Goal: Information Seeking & Learning: Learn about a topic

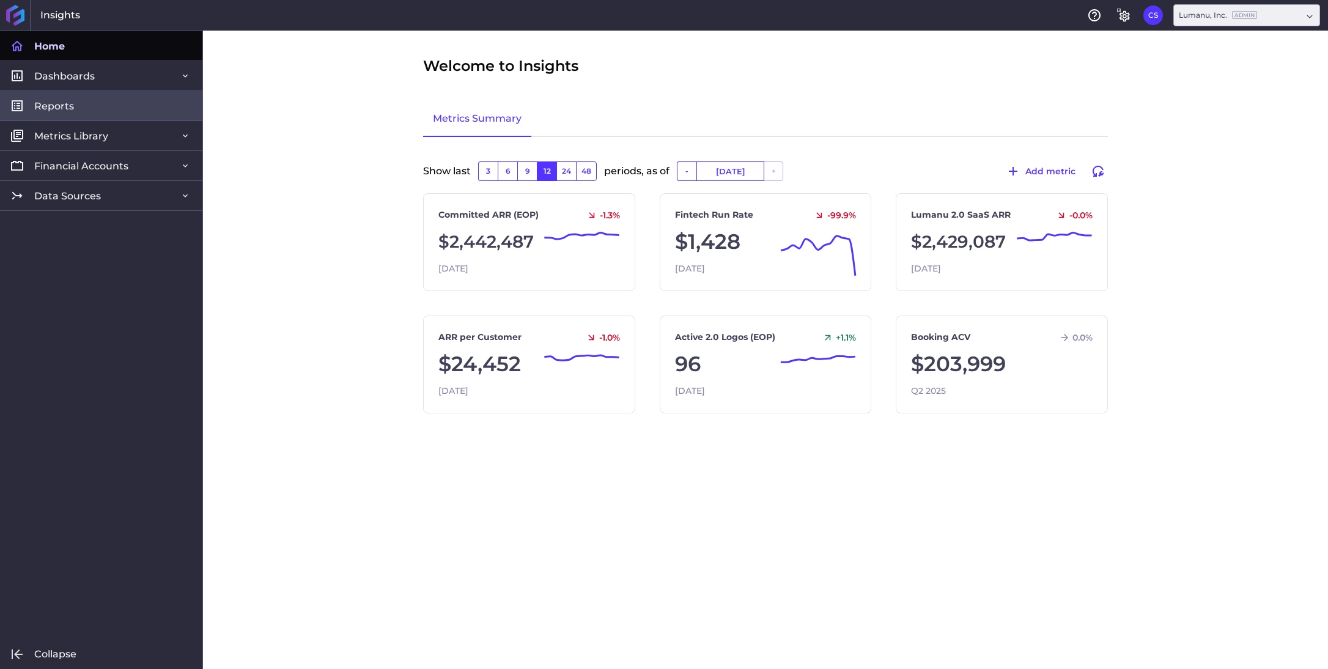
click at [39, 110] on span "Reports" at bounding box center [54, 106] width 40 height 13
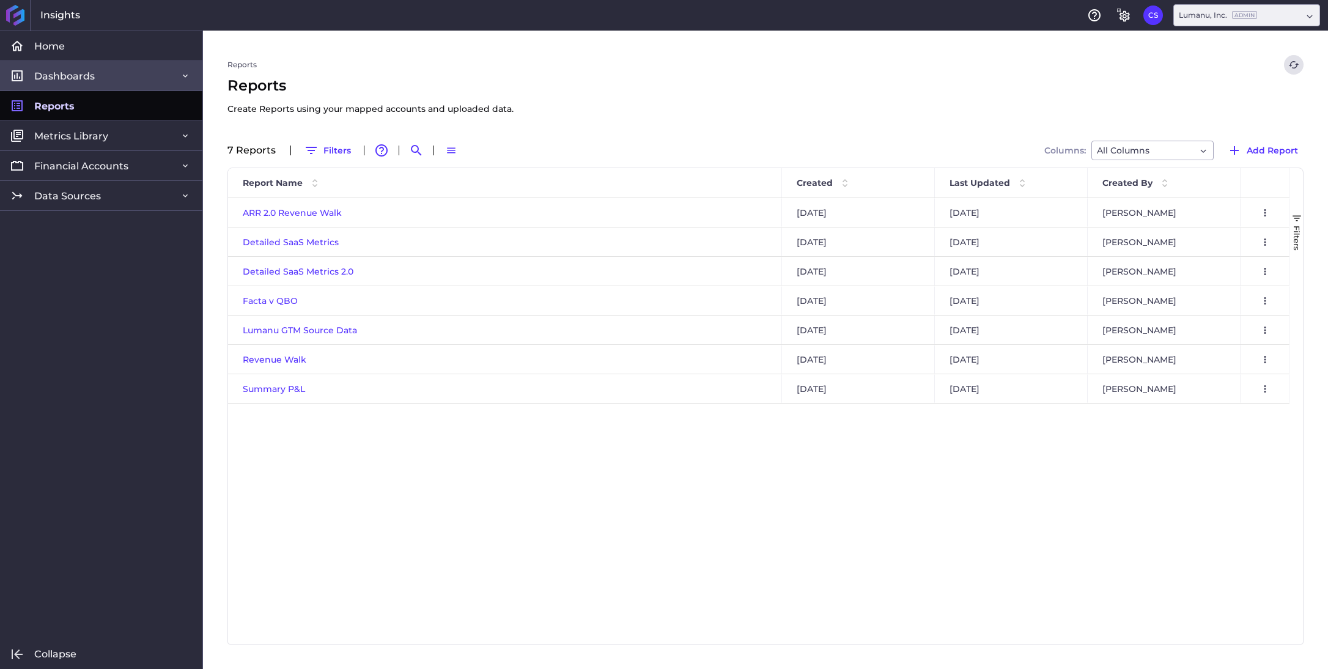
click at [47, 73] on span "Dashboards" at bounding box center [64, 76] width 61 height 13
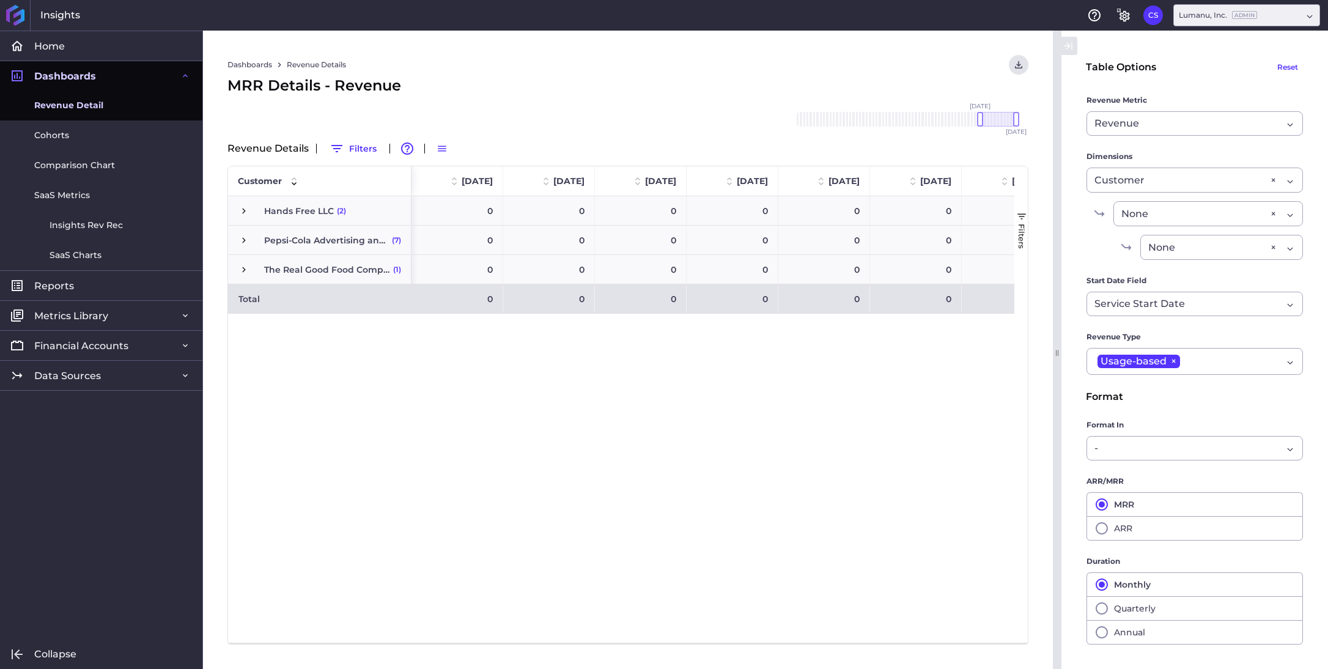
click at [79, 108] on span "Revenue Detail" at bounding box center [68, 105] width 69 height 13
click at [1256, 364] on div "Usage-based ×" at bounding box center [1188, 361] width 188 height 17
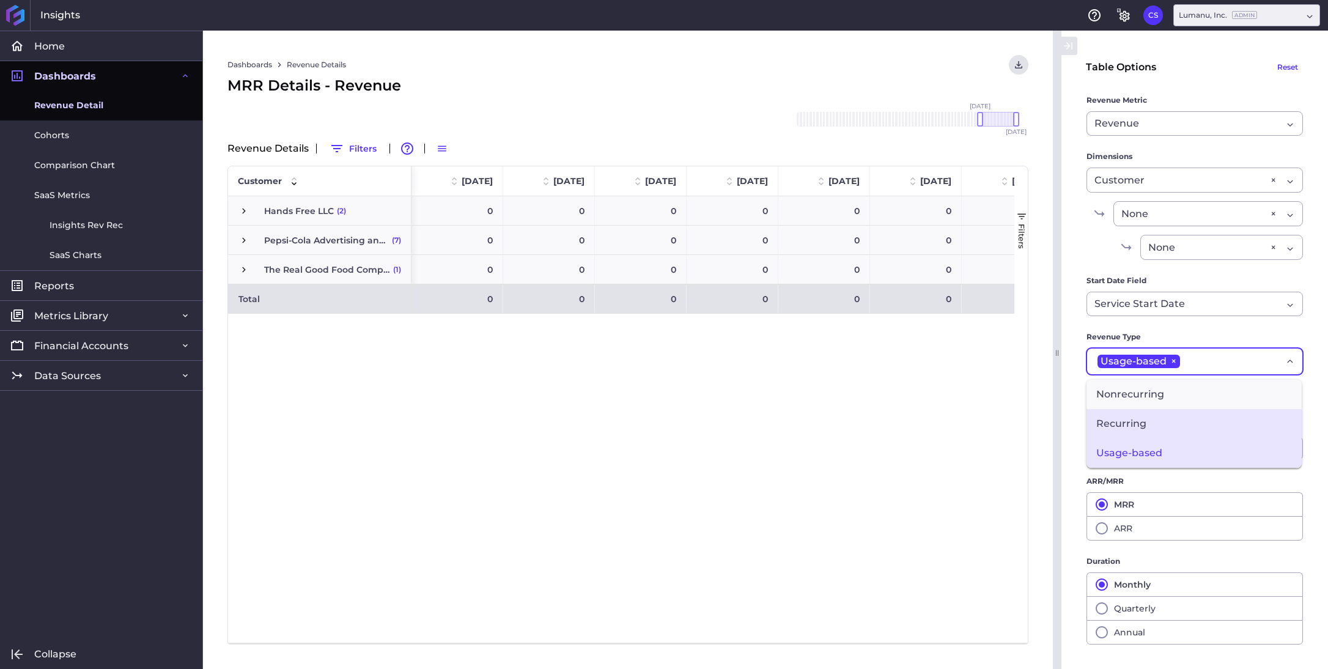
click at [1171, 419] on span "Recurring" at bounding box center [1193, 423] width 215 height 29
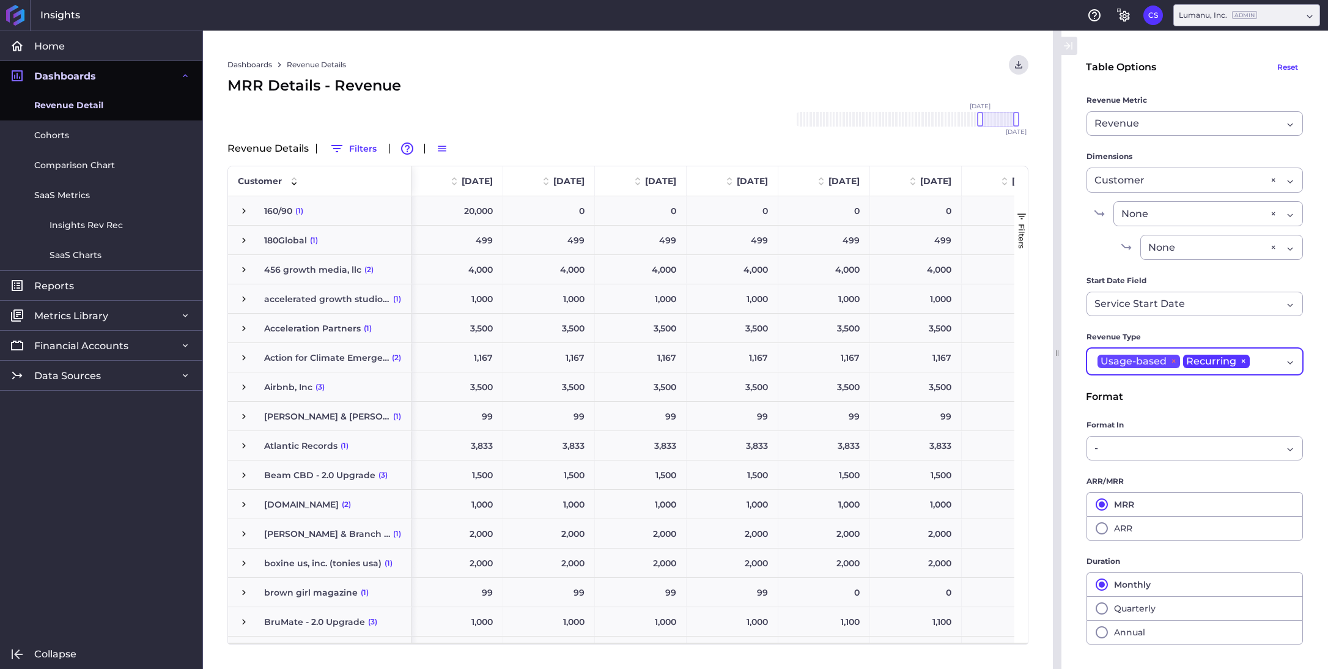
click at [1173, 361] on span "×" at bounding box center [1172, 361] width 13 height 13
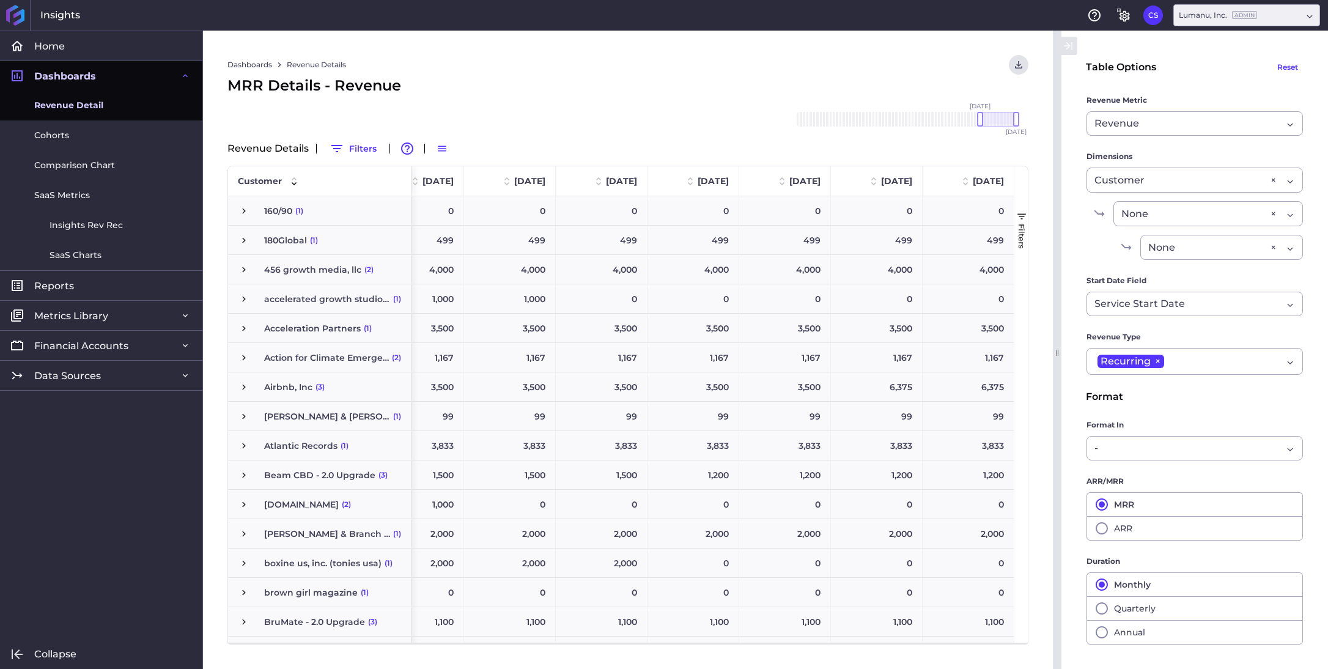
click at [1022, 216] on span "button" at bounding box center [1021, 216] width 11 height 11
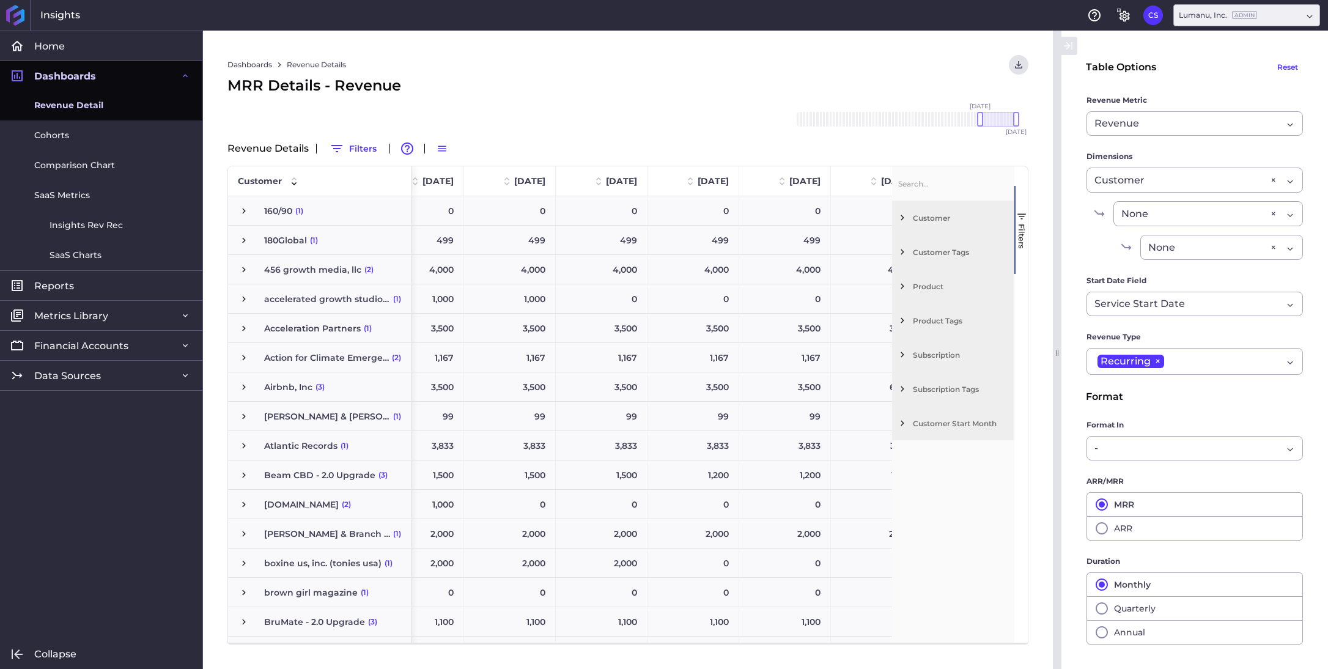
click at [901, 286] on span "Filter List 7 Filters" at bounding box center [902, 286] width 11 height 11
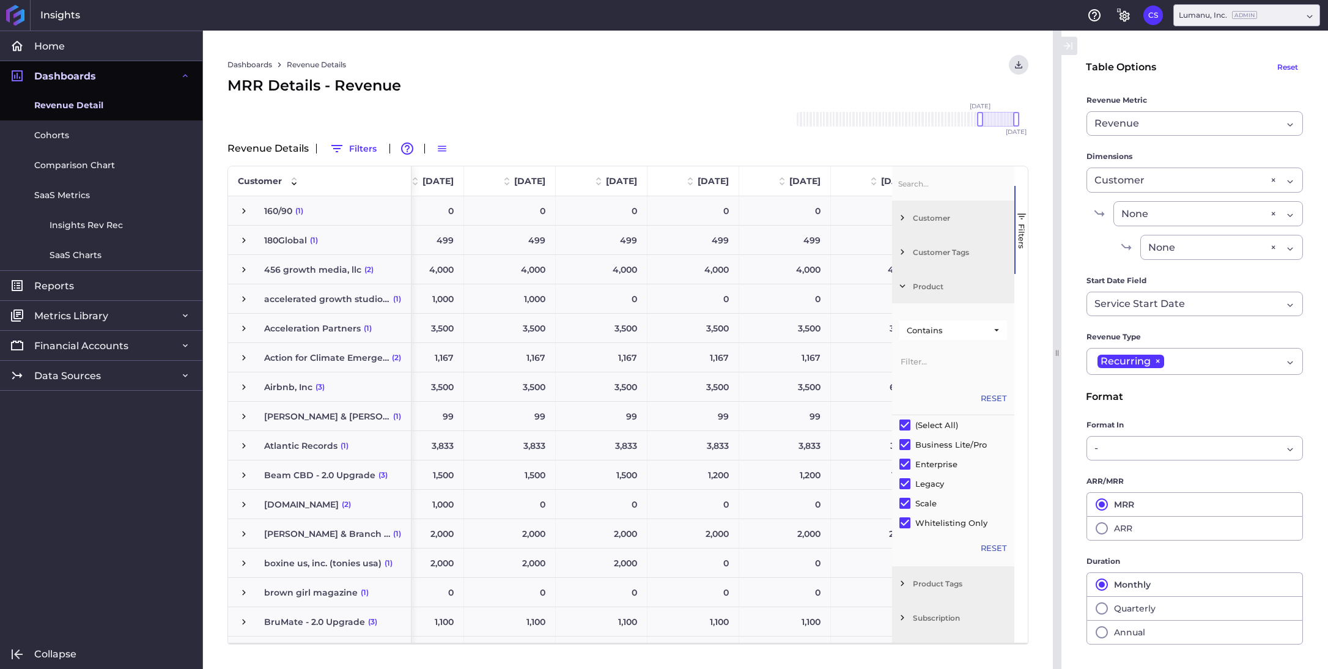
click at [904, 288] on span "Filter List 7 Filters" at bounding box center [902, 286] width 11 height 11
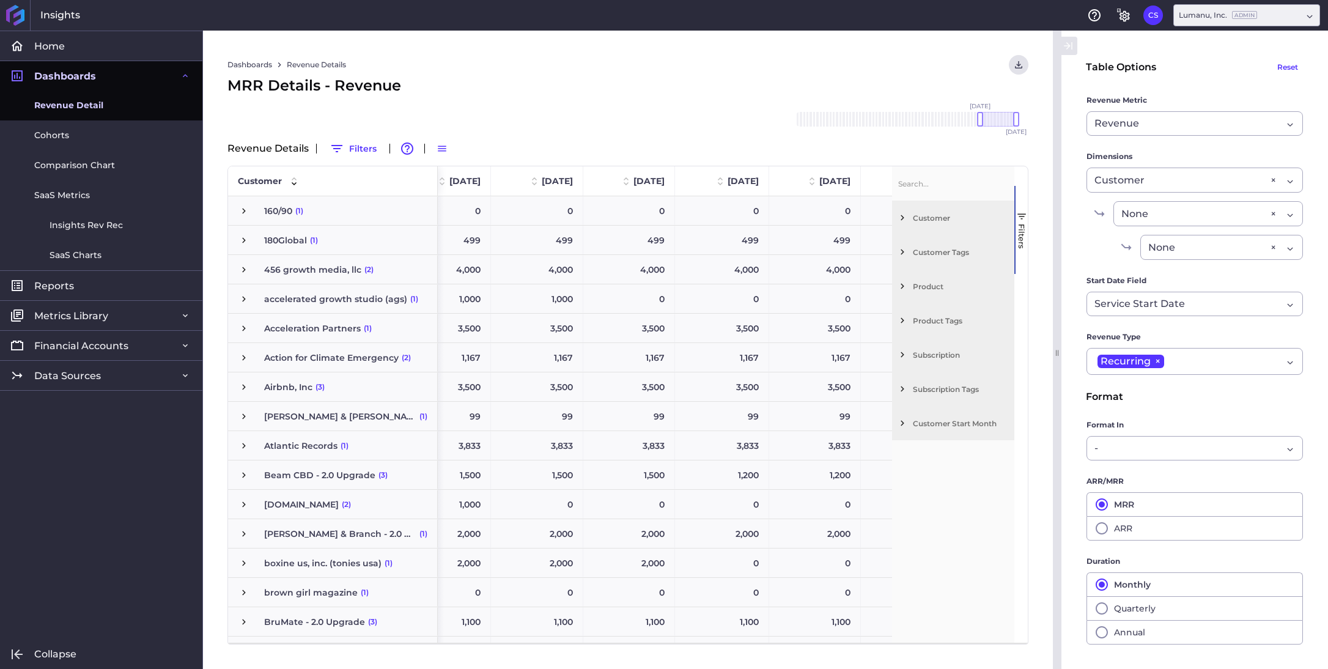
click at [903, 253] on span "Filter List 7 Filters" at bounding box center [902, 251] width 11 height 11
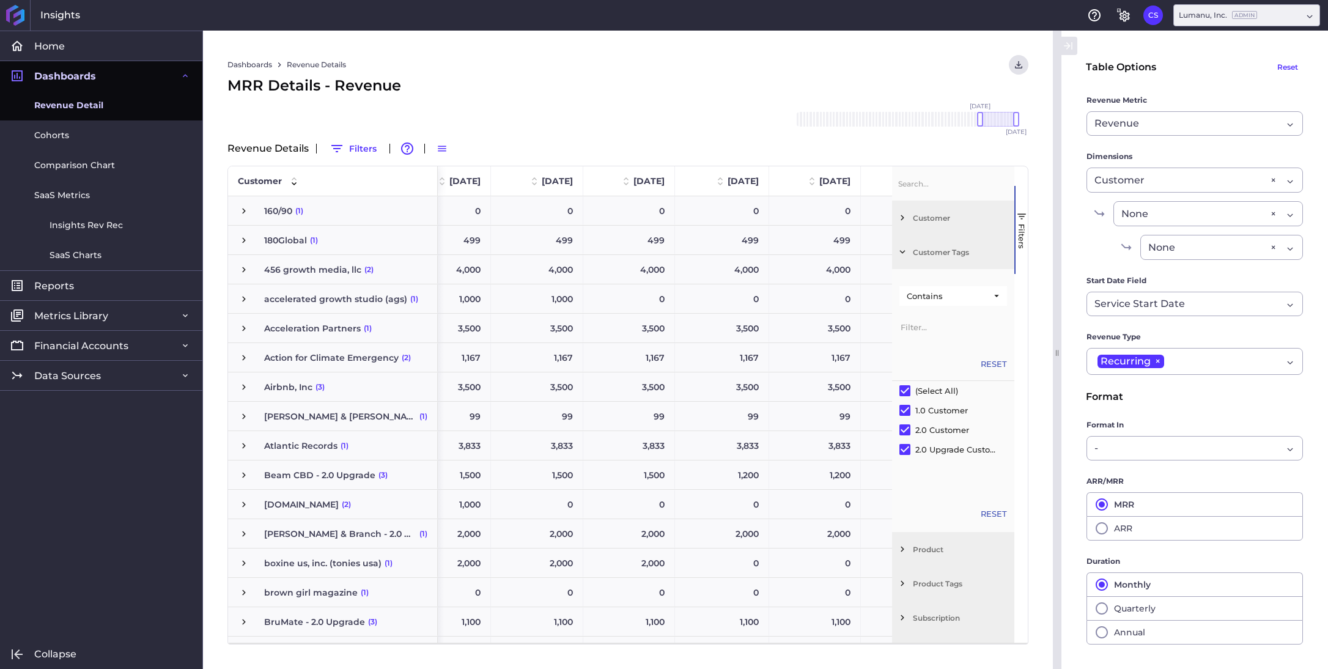
click at [901, 252] on span "Filter List 7 Filters" at bounding box center [902, 251] width 11 height 11
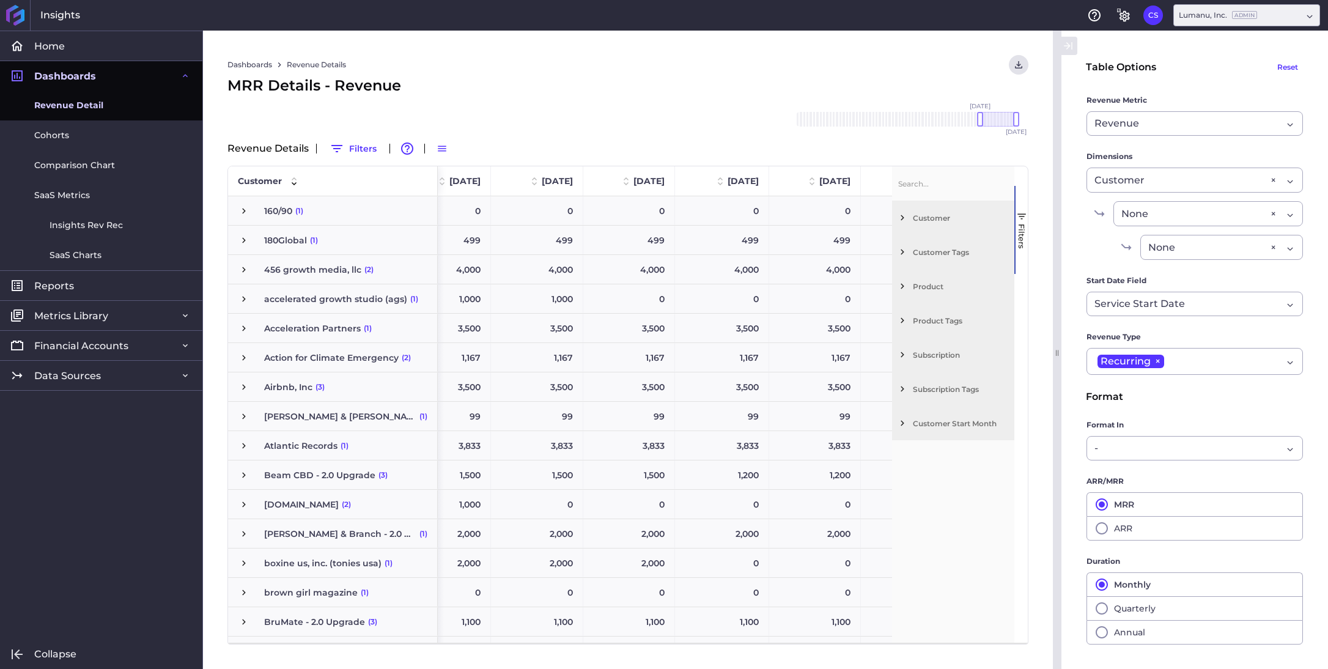
click at [902, 286] on span "Filter List 7 Filters" at bounding box center [902, 286] width 11 height 11
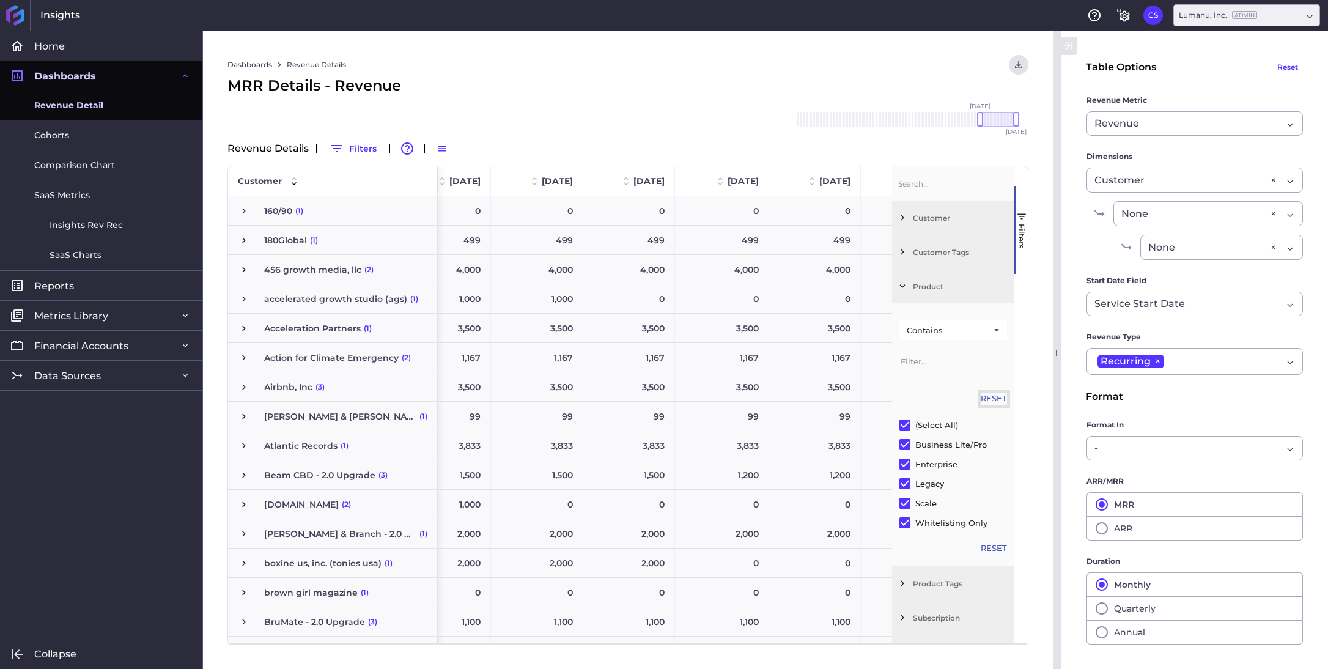
click at [990, 392] on button "Reset" at bounding box center [994, 398] width 26 height 12
click at [905, 422] on input "Filter List" at bounding box center [904, 424] width 11 height 11
checkbox input "false"
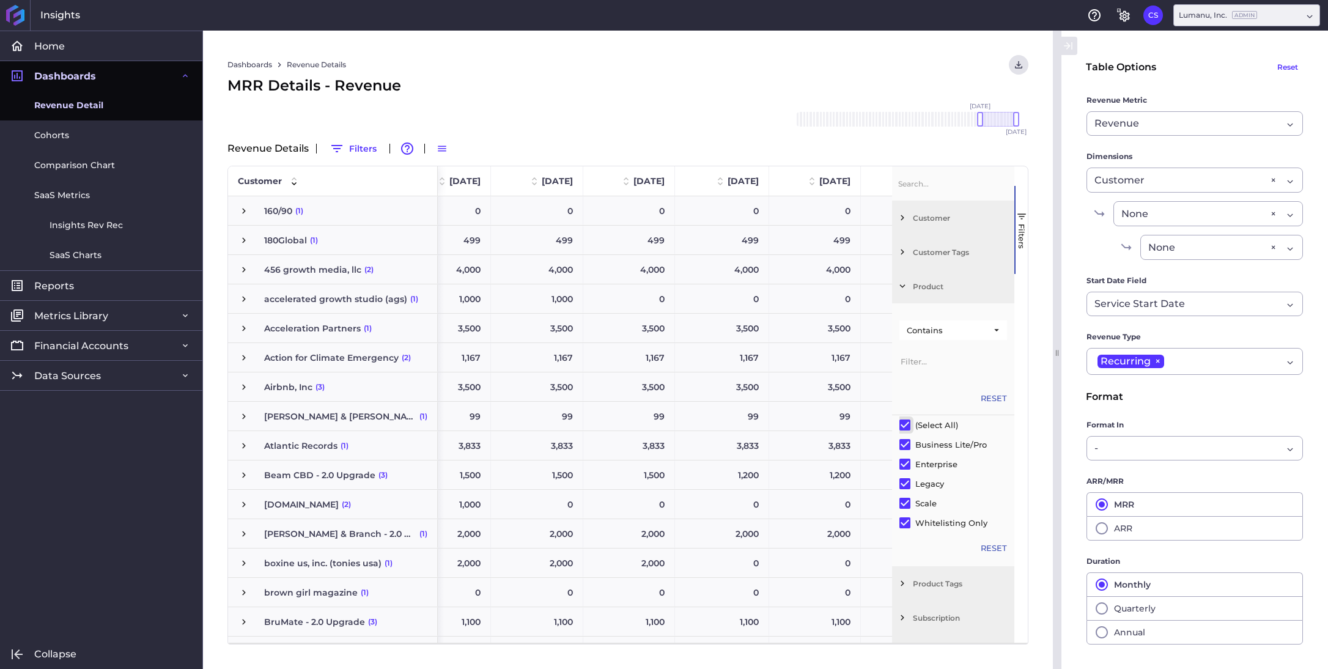
checkbox input "false"
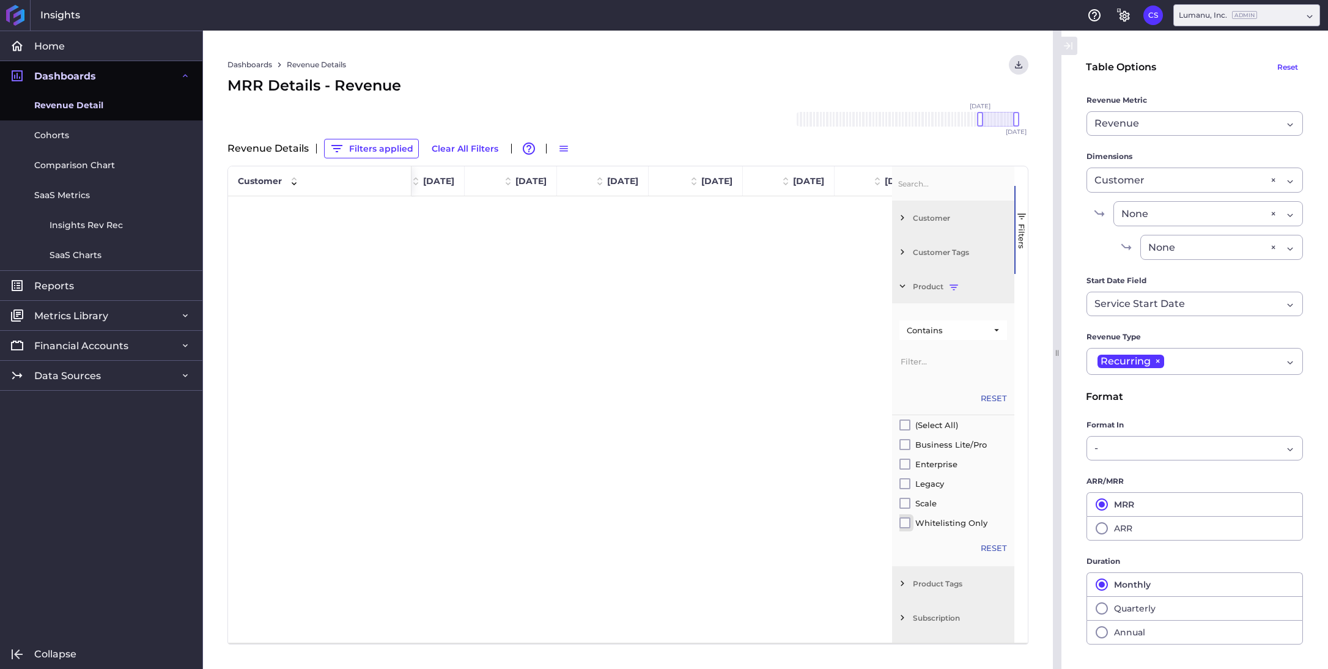
click at [902, 524] on input "Filter List" at bounding box center [904, 522] width 11 height 11
checkbox input "true"
checkbox input "false"
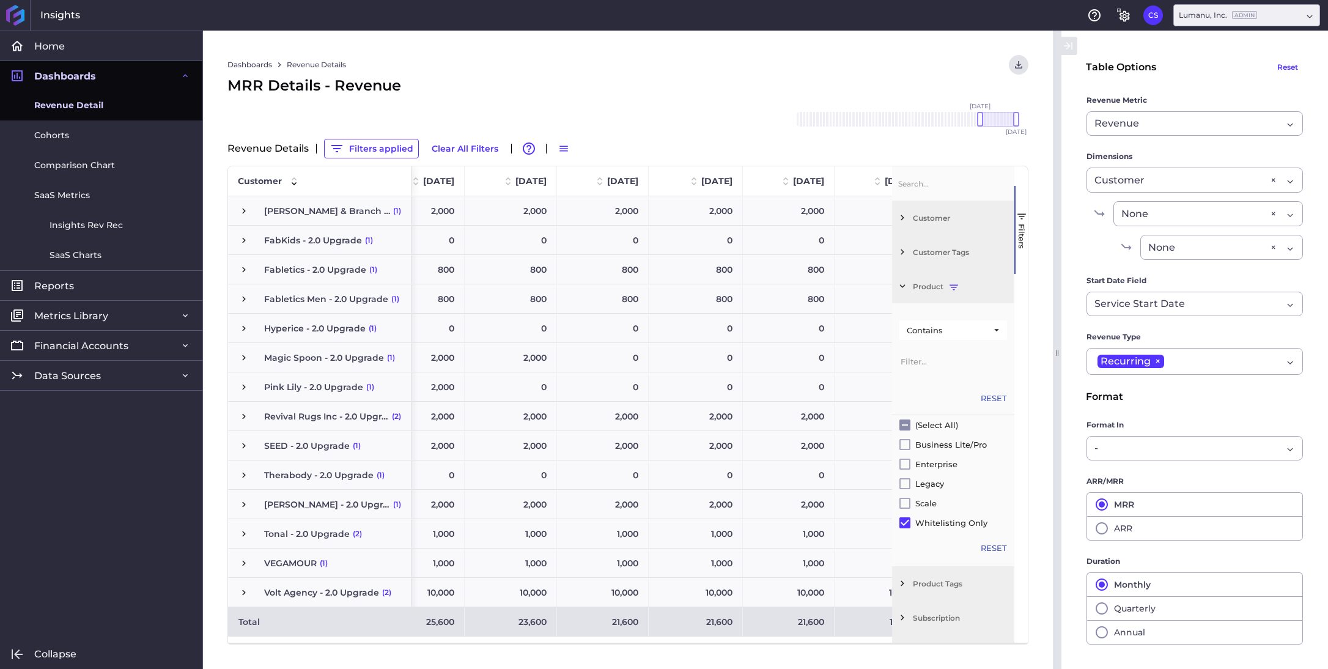
click at [803, 82] on div "MRR Details - Revenue" at bounding box center [627, 86] width 801 height 22
click at [1022, 216] on span "button" at bounding box center [1021, 216] width 11 height 11
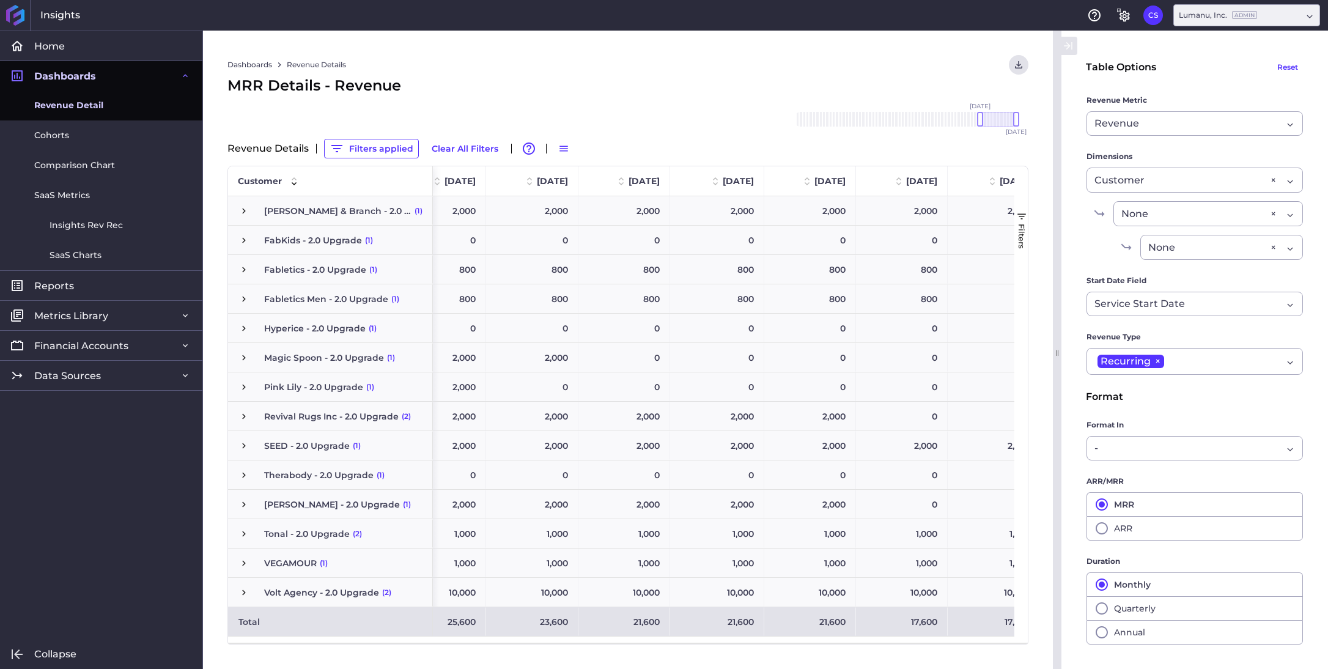
scroll to position [0, 525]
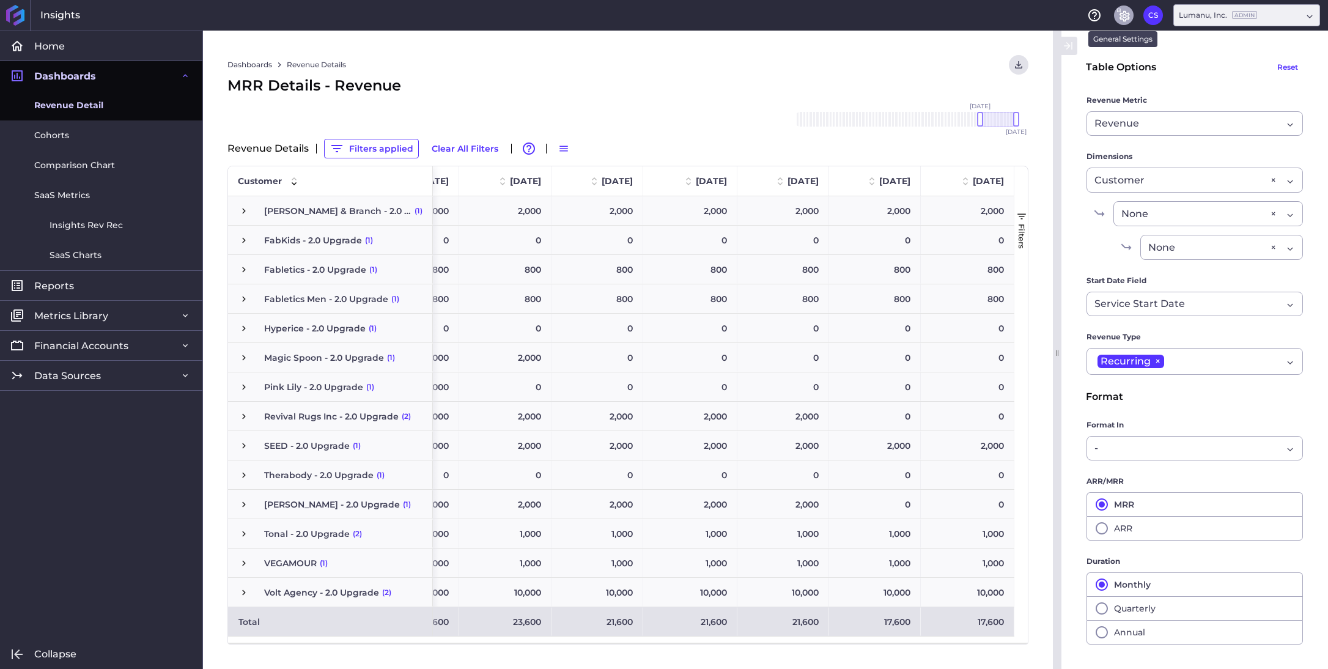
click at [1121, 17] on icon "General Settings" at bounding box center [1124, 16] width 10 height 11
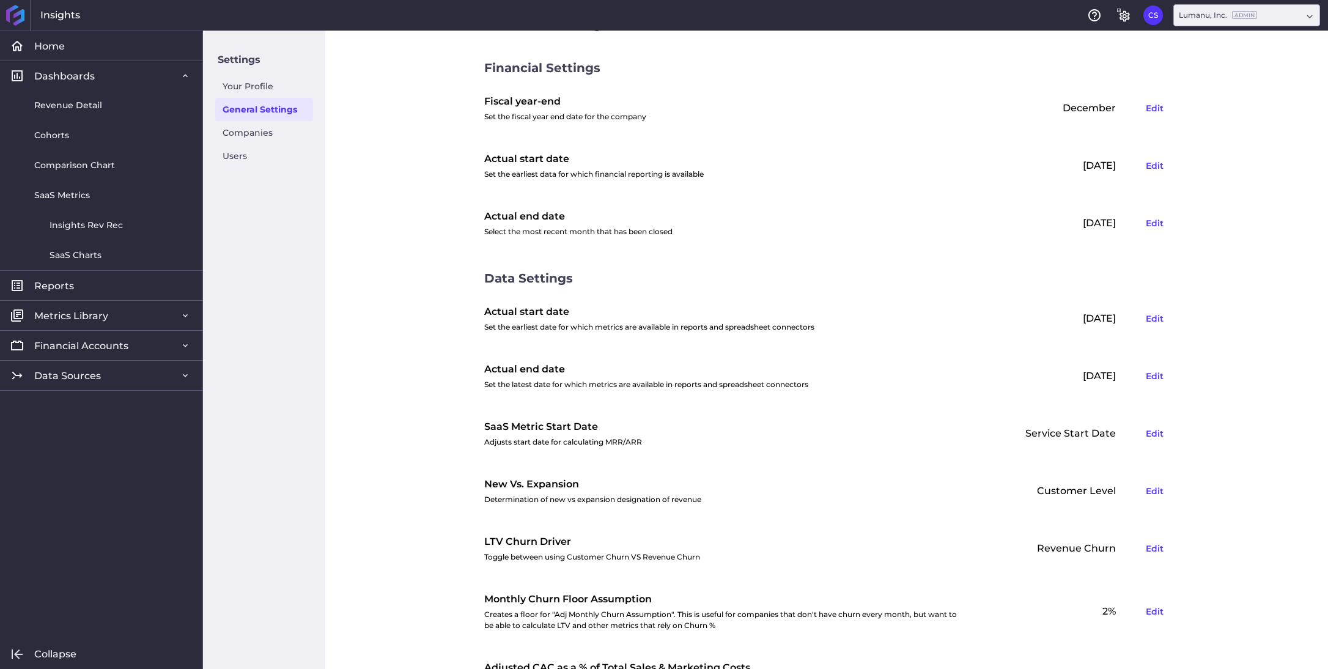
scroll to position [53, 0]
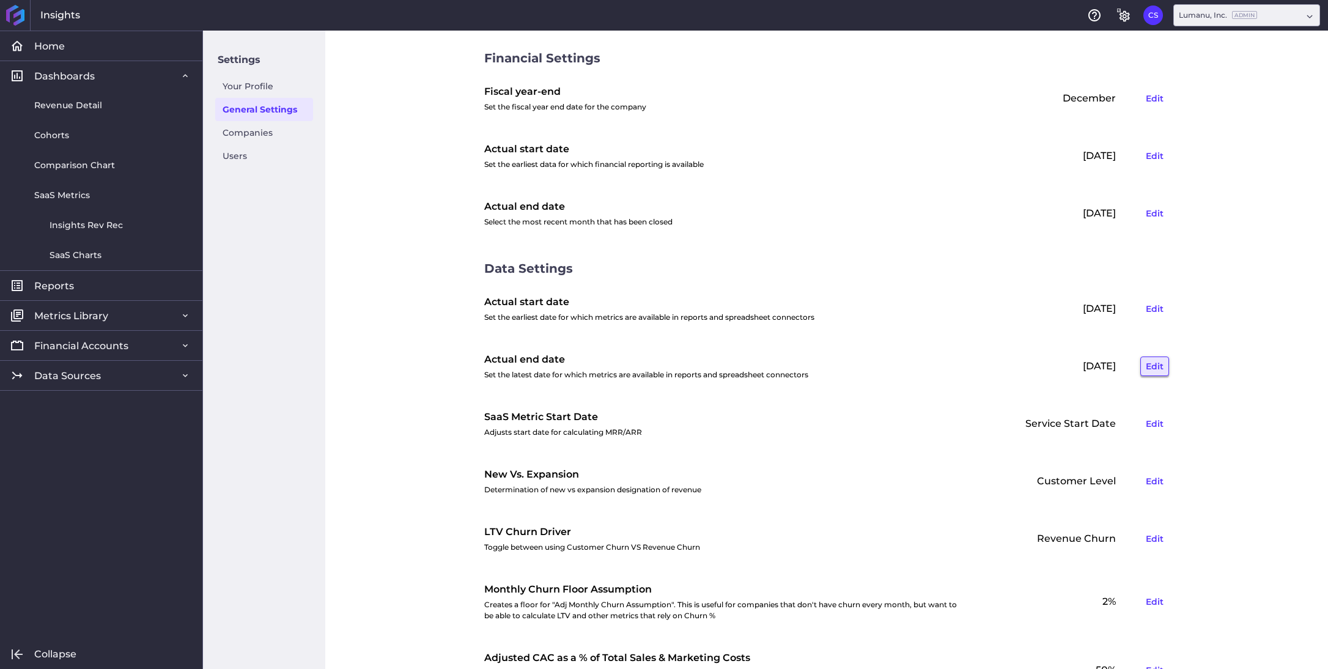
click at [1153, 366] on button "Edit" at bounding box center [1154, 366] width 29 height 20
click at [1052, 364] on icon at bounding box center [1050, 365] width 11 height 11
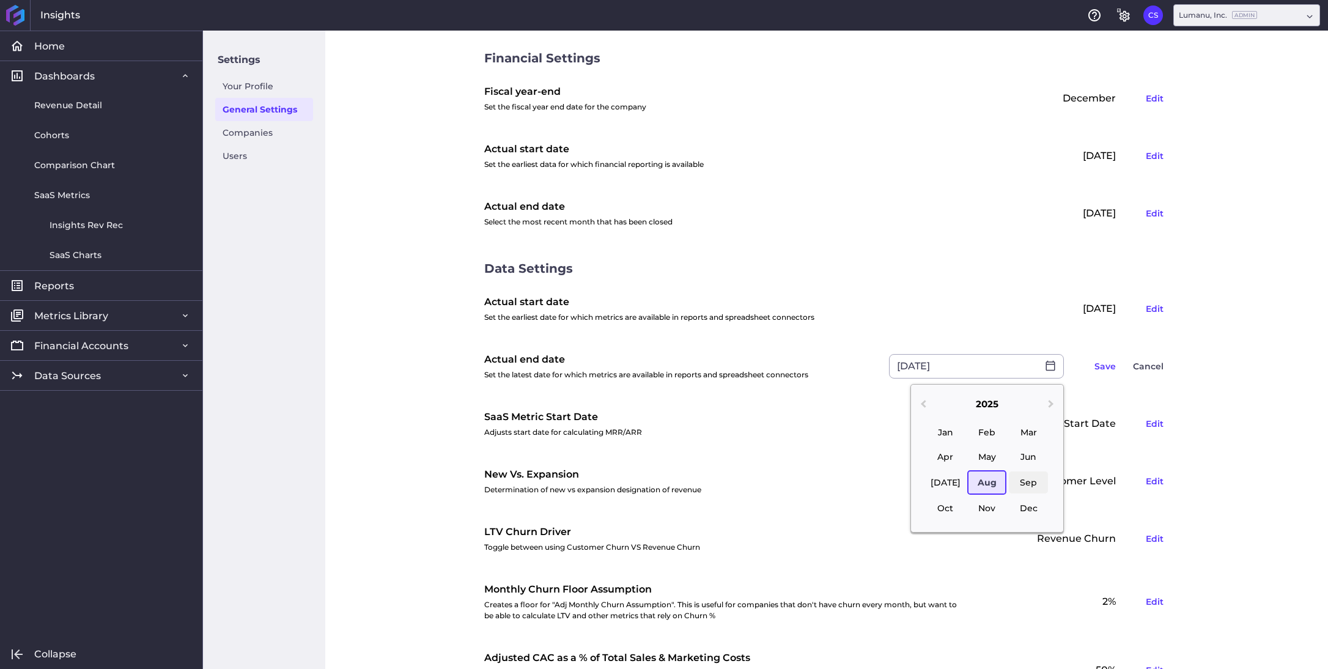
click at [1025, 479] on div "Sep" at bounding box center [1028, 482] width 39 height 22
type input "[DATE]"
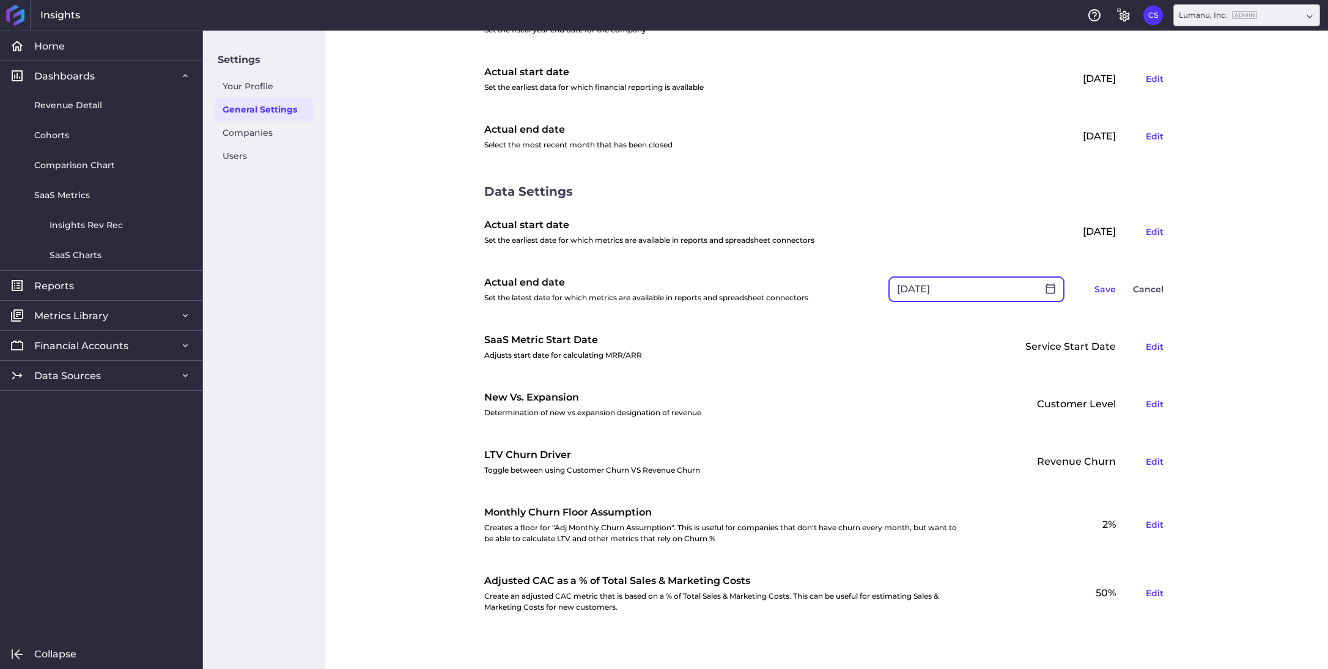
scroll to position [0, 0]
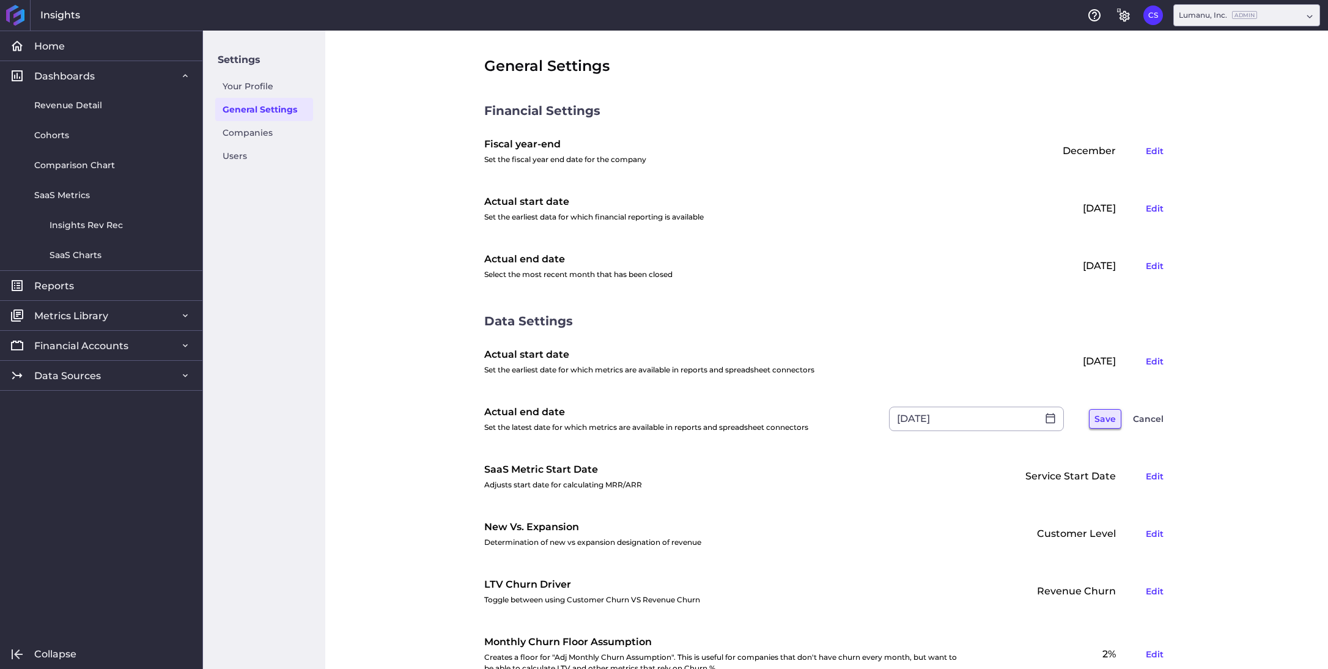
click at [1102, 418] on button "Save" at bounding box center [1105, 419] width 32 height 20
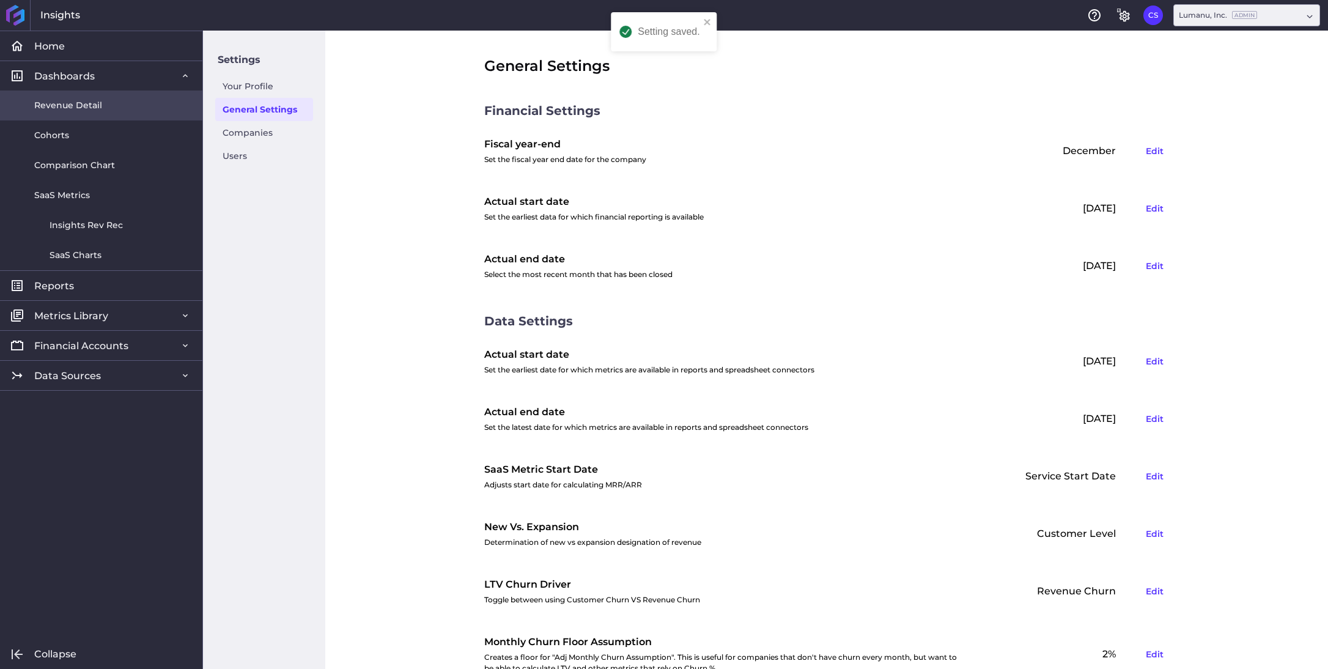
click at [72, 108] on span "Revenue Detail" at bounding box center [68, 105] width 68 height 13
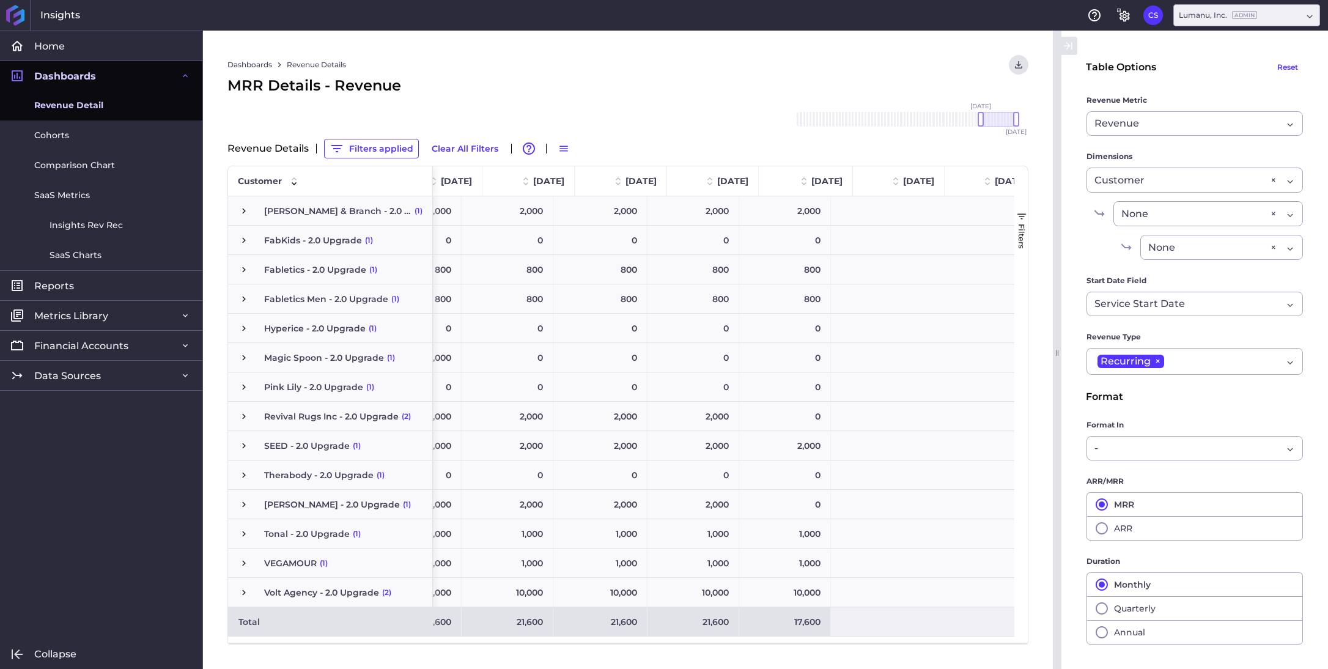
scroll to position [0, 527]
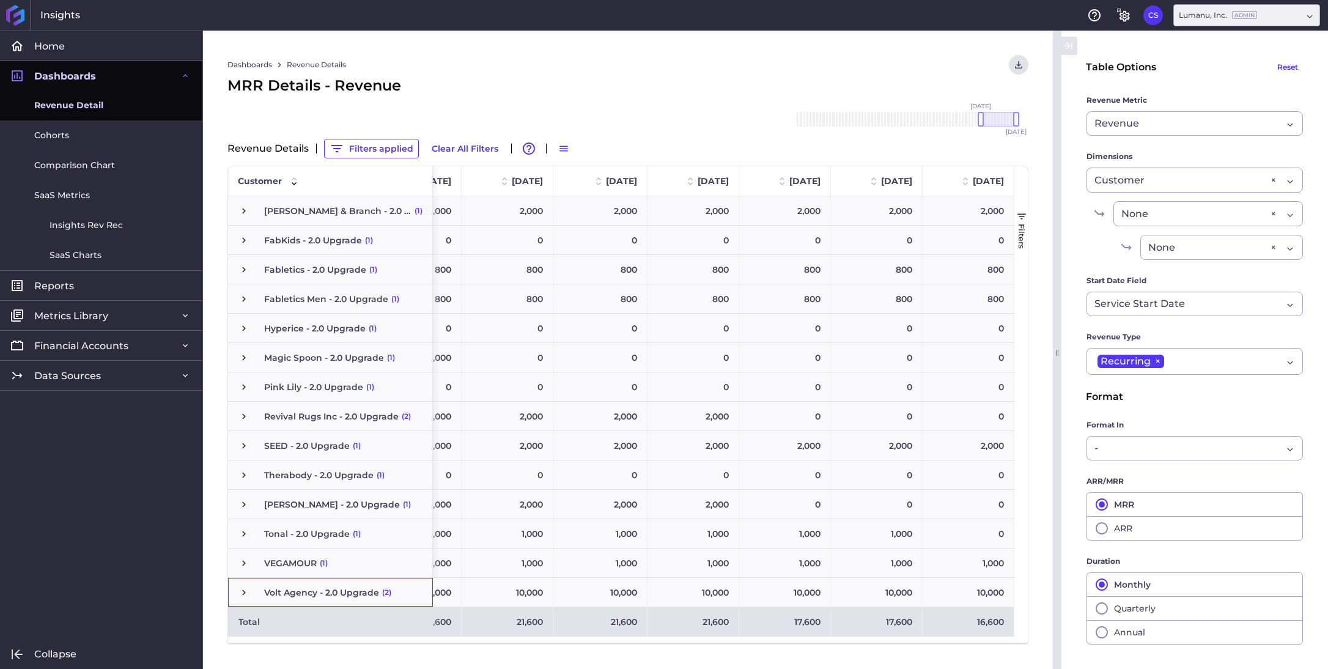
click at [244, 591] on span "Press SPACE to select this row." at bounding box center [243, 592] width 11 height 11
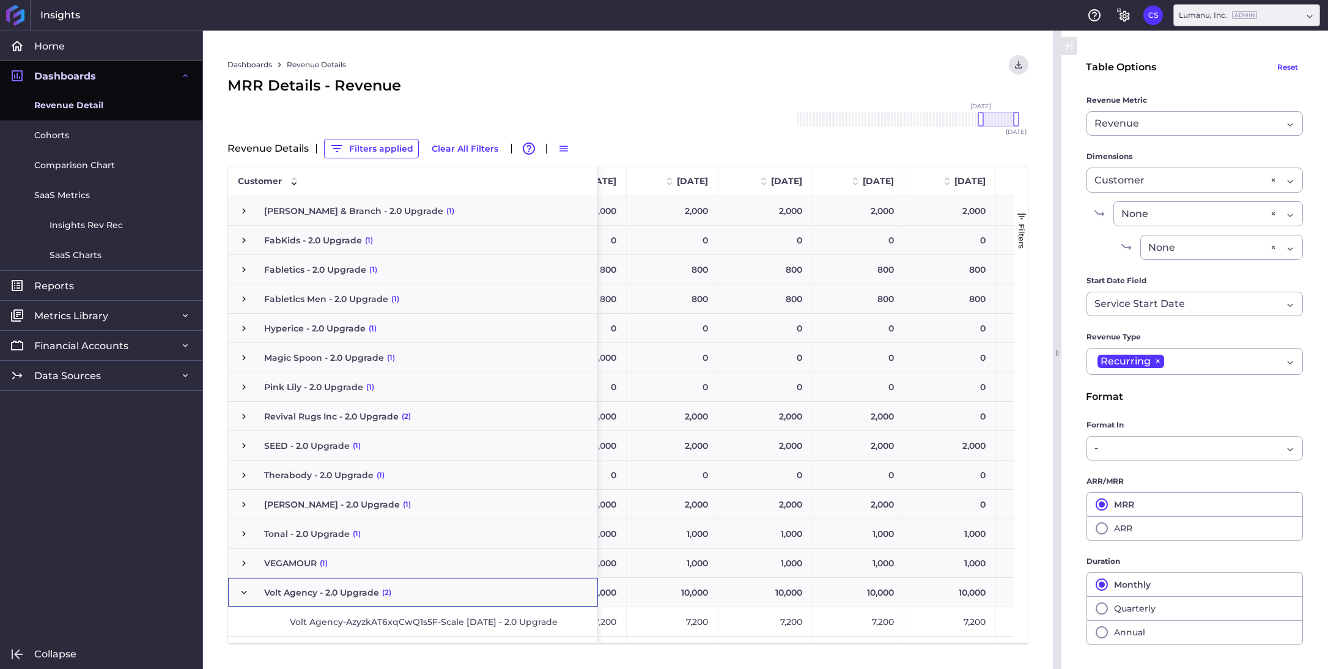
scroll to position [53, 0]
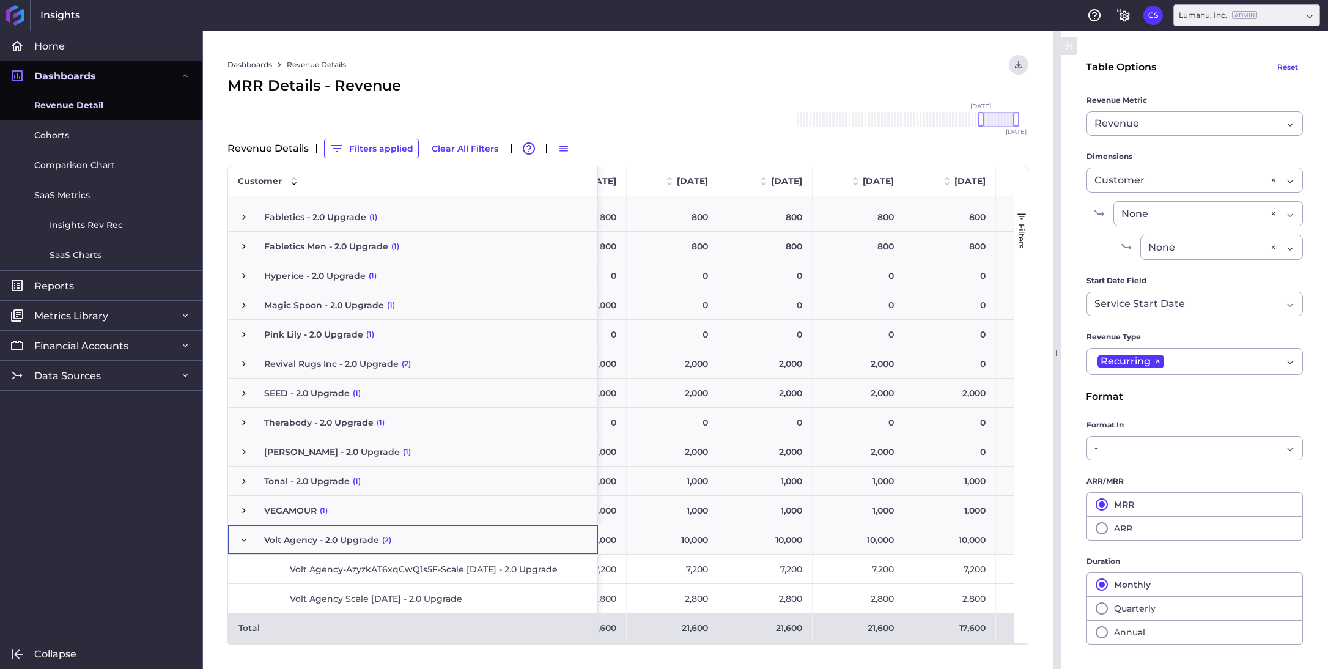
click at [244, 541] on span "Press SPACE to select this row." at bounding box center [243, 539] width 11 height 11
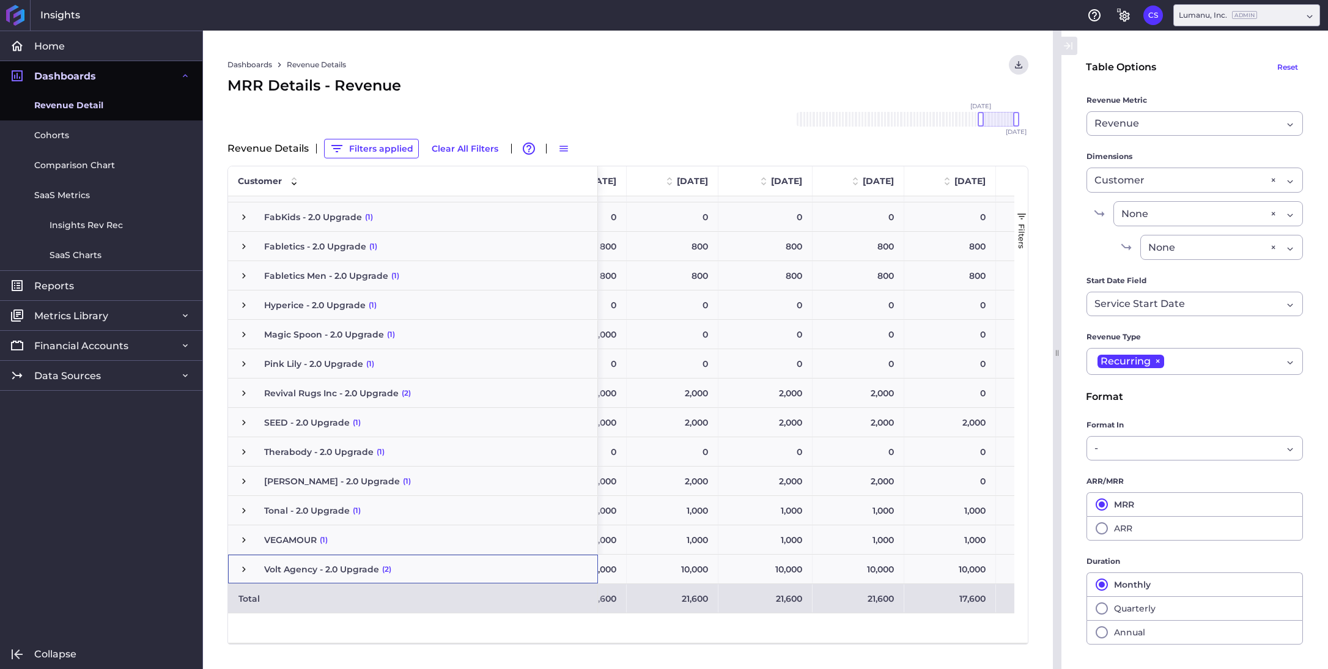
scroll to position [0, 0]
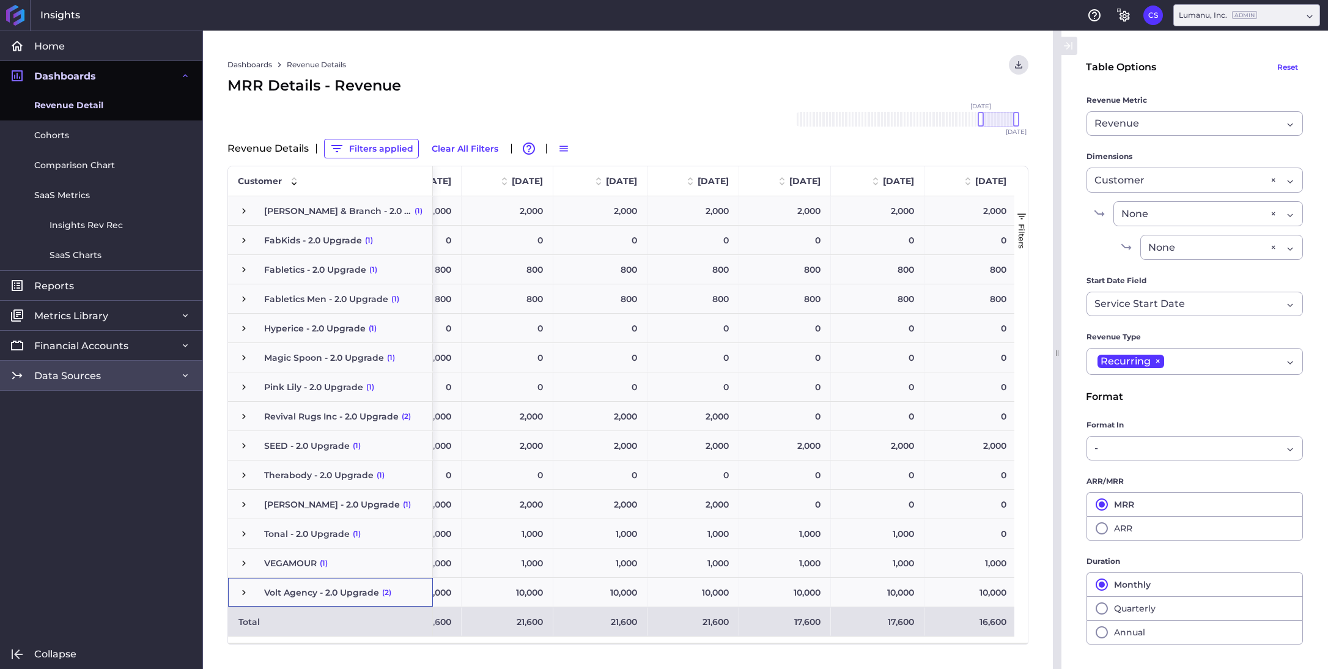
click at [111, 377] on link "Data Sources" at bounding box center [101, 375] width 202 height 30
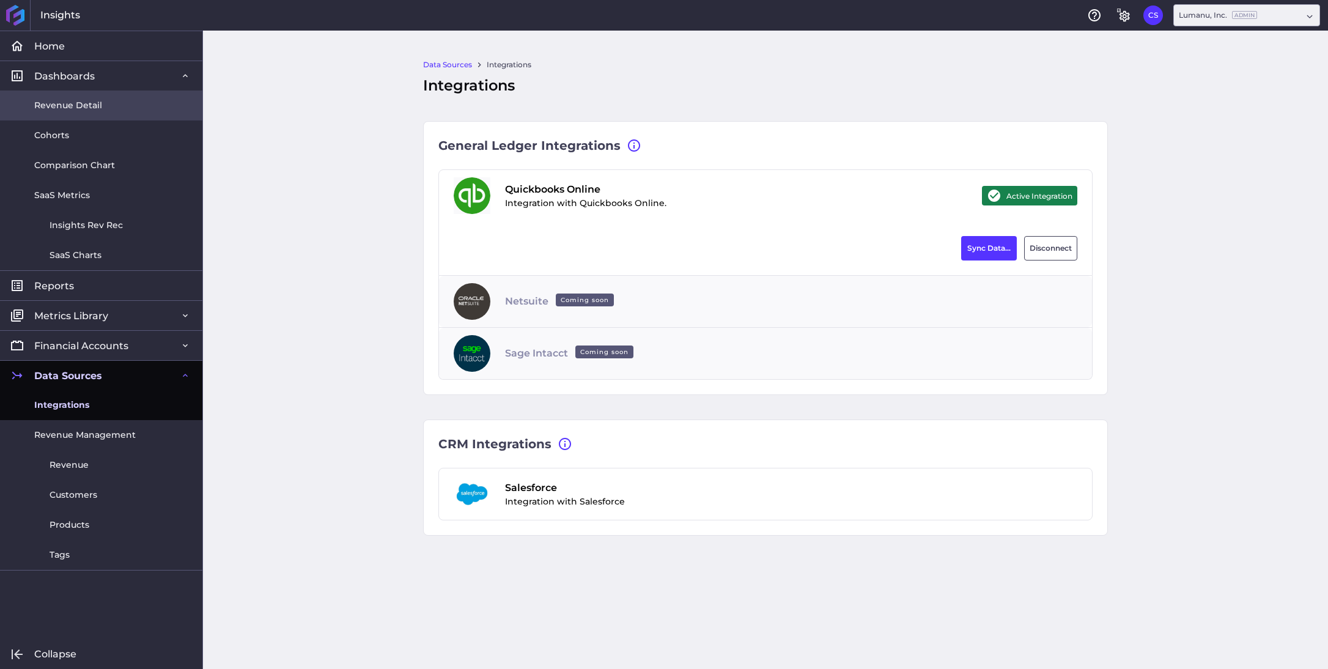
click at [73, 108] on span "Revenue Detail" at bounding box center [68, 105] width 68 height 13
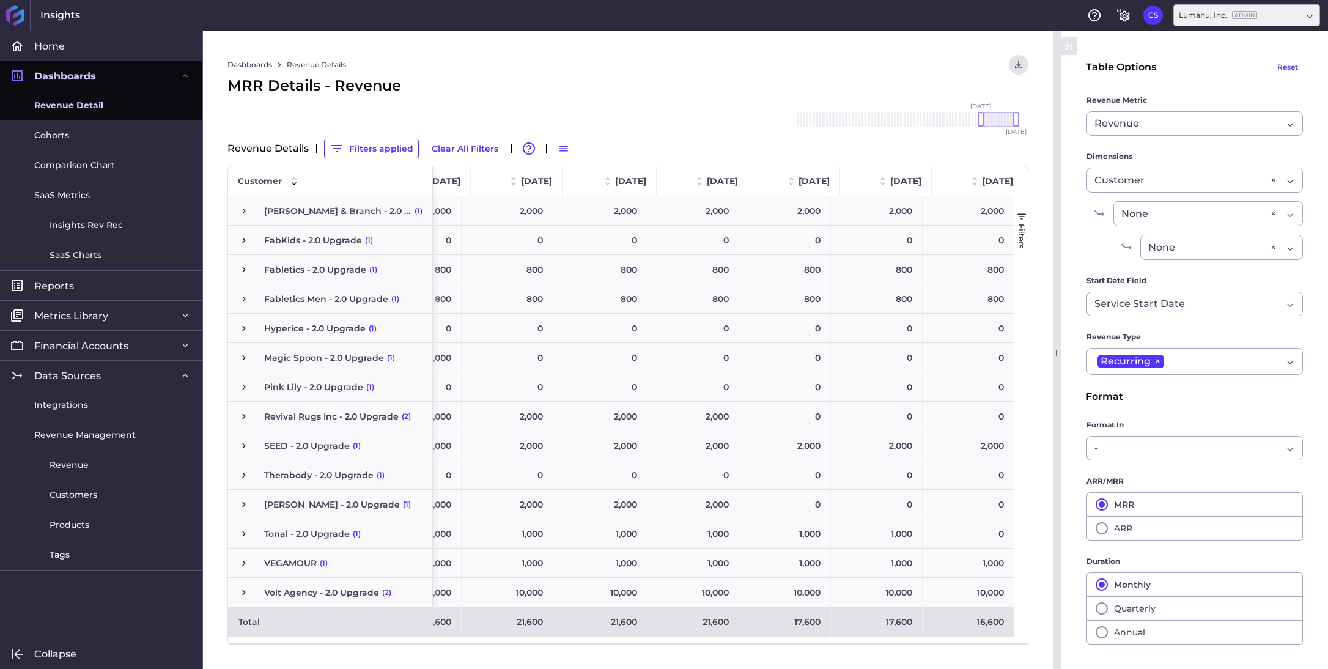
scroll to position [0, 527]
click at [1022, 214] on span "button" at bounding box center [1021, 216] width 11 height 11
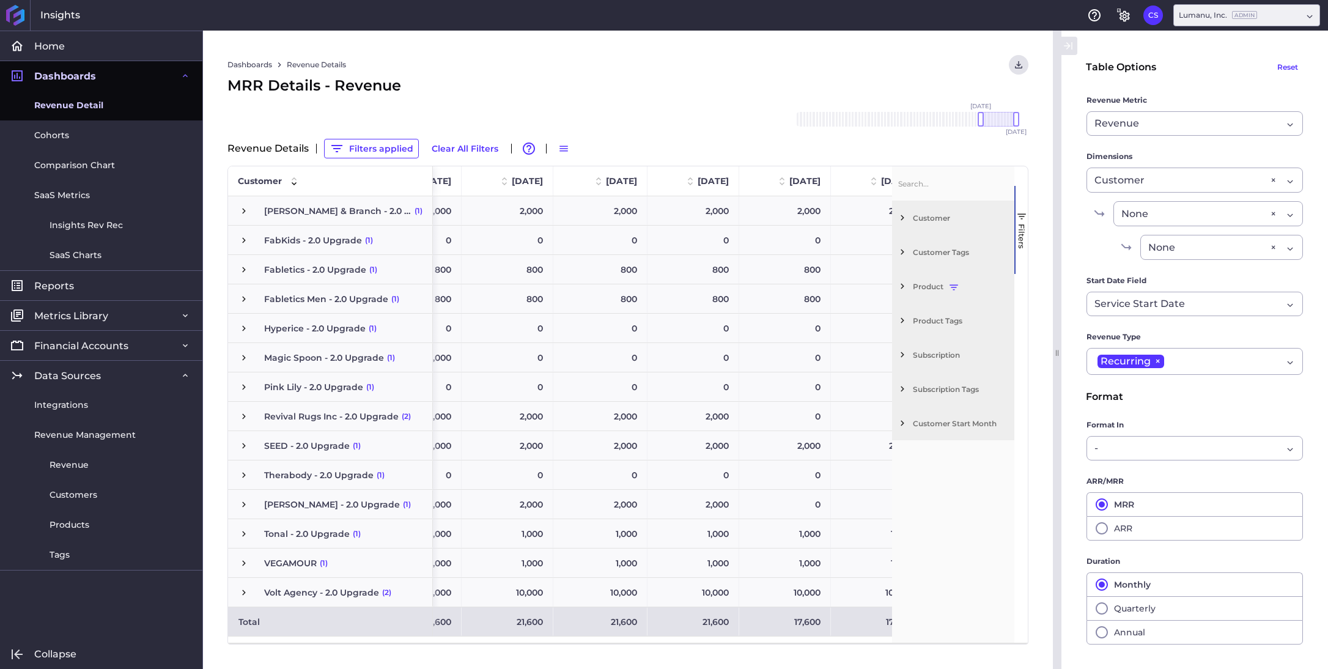
click at [905, 387] on span "Filter List 7 Filters" at bounding box center [902, 388] width 11 height 11
click at [905, 388] on span "Filter List 7 Filters" at bounding box center [902, 388] width 11 height 11
click at [904, 285] on span "Filter List 7 Filters" at bounding box center [902, 286] width 11 height 11
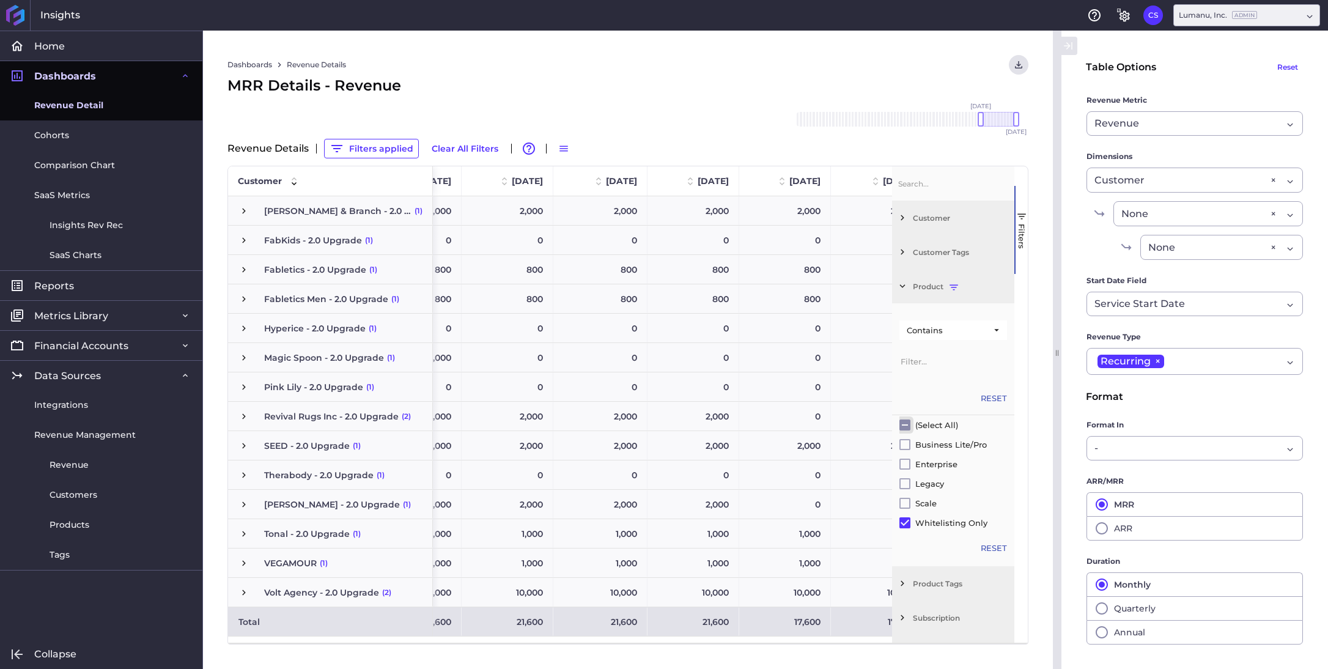
click at [904, 424] on input "Filter List" at bounding box center [904, 424] width 11 height 11
checkbox input "true"
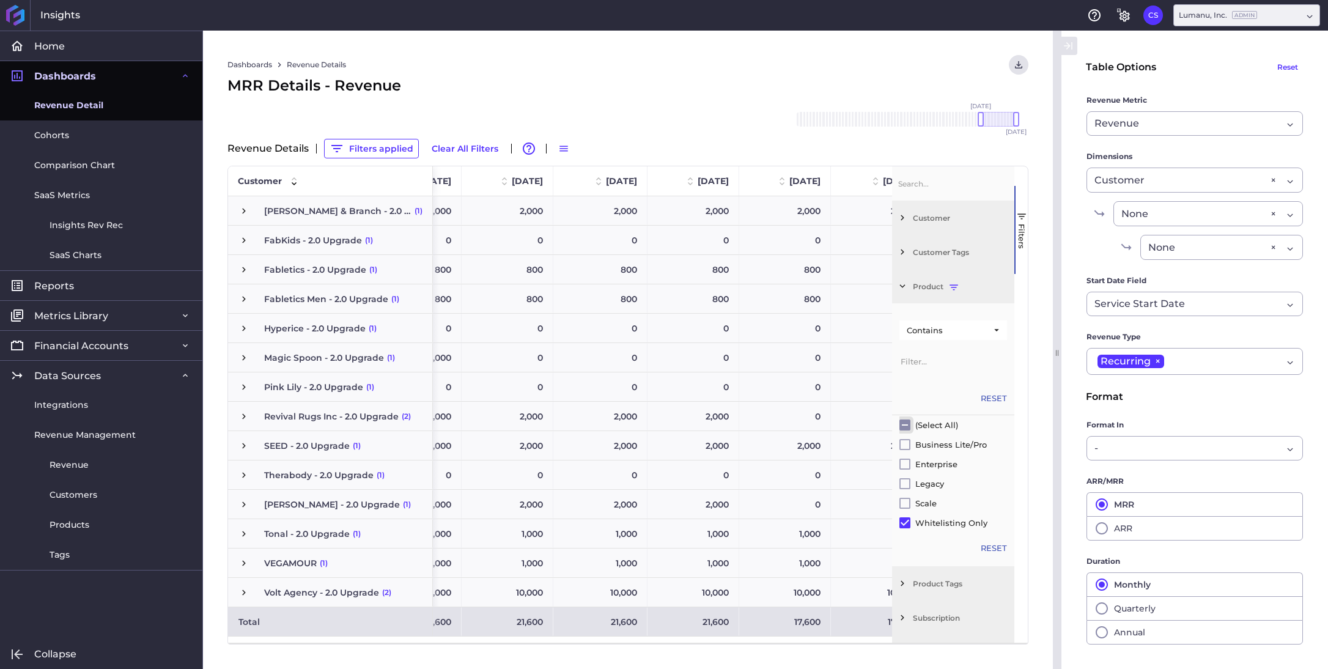
checkbox input "true"
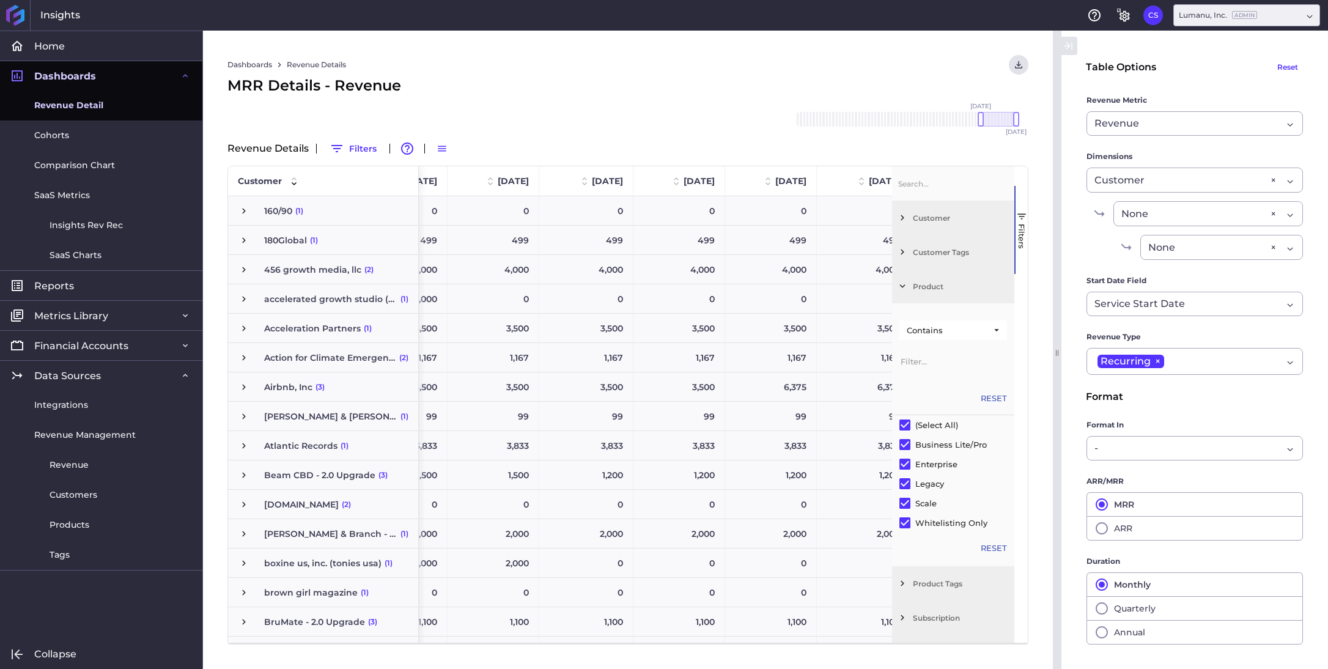
click at [899, 282] on span "Filter List 7 Filters" at bounding box center [902, 286] width 11 height 11
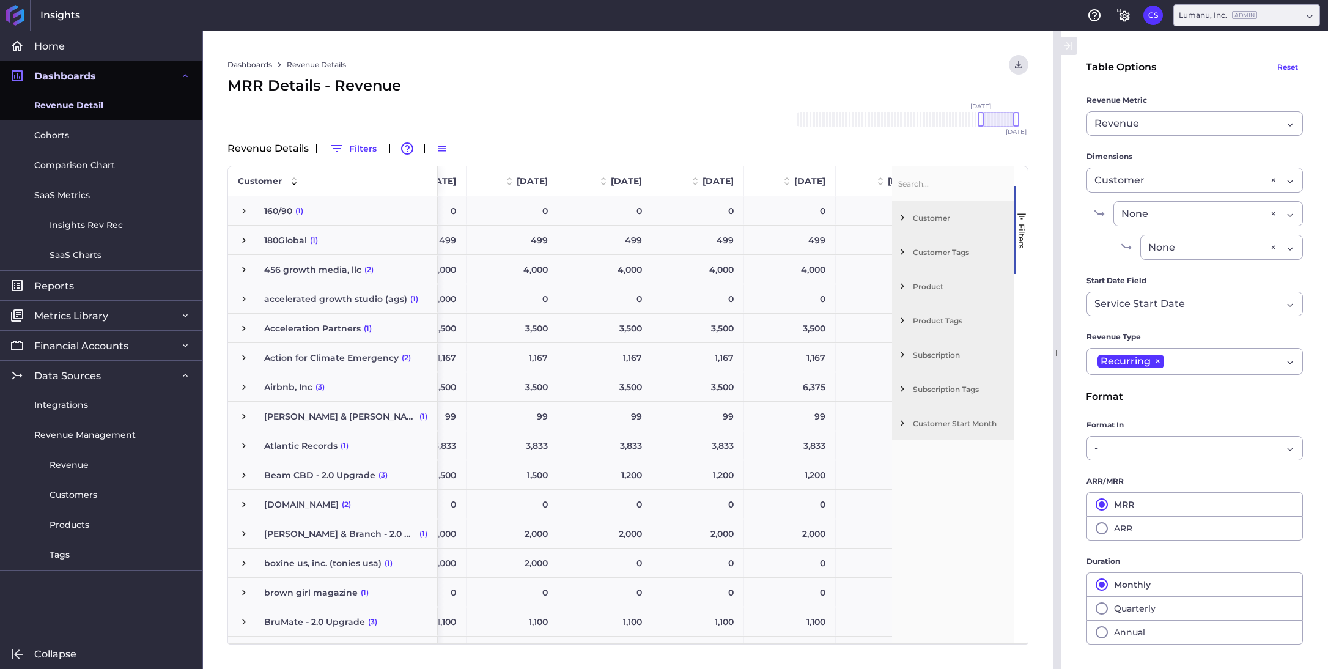
click at [901, 321] on span "Filter List 7 Filters" at bounding box center [902, 320] width 11 height 11
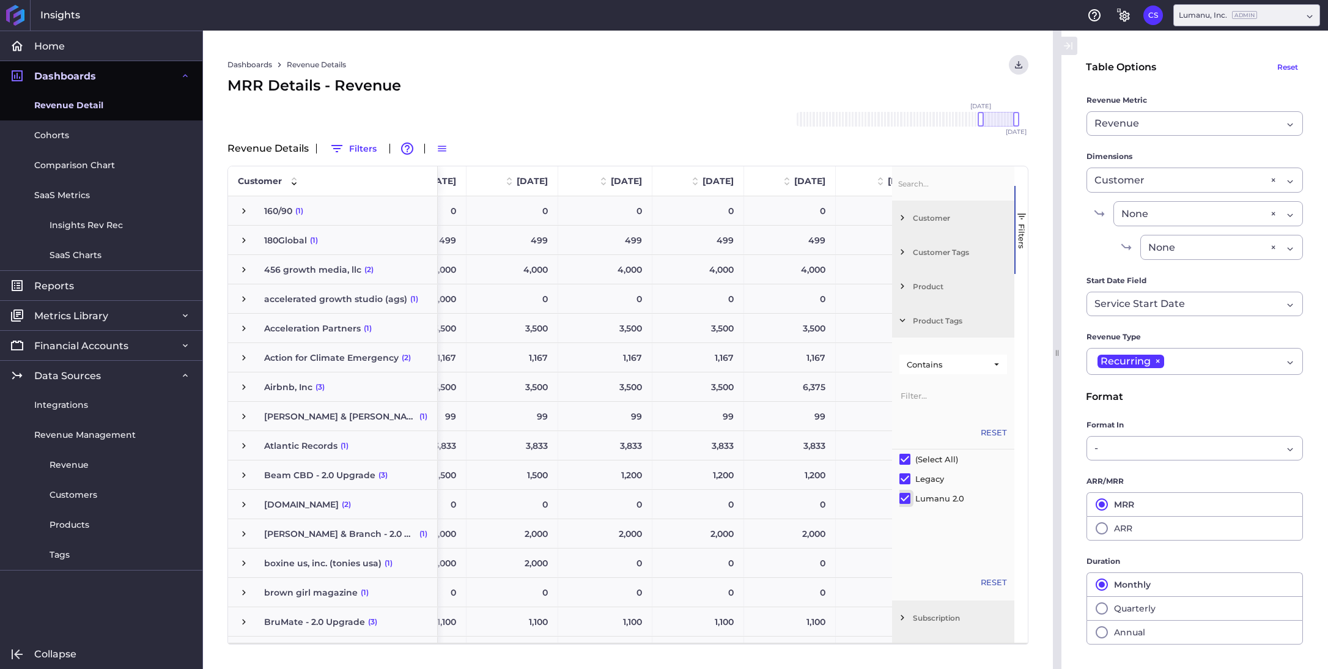
click at [903, 498] on input "Filter List" at bounding box center [904, 498] width 11 height 11
checkbox input "false"
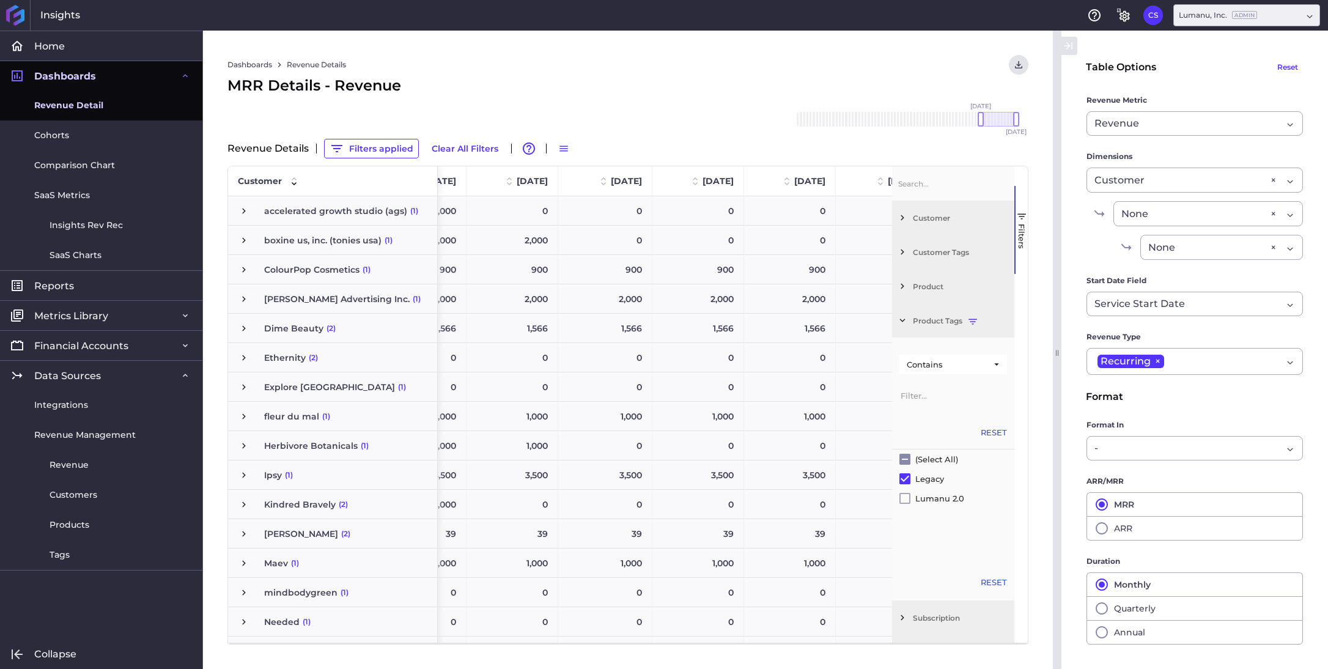
click at [919, 62] on div "Dashboards Revenue Details Download CSV... Download CSV Download CSV with under…" at bounding box center [627, 65] width 801 height 20
click at [1026, 217] on span "button" at bounding box center [1021, 216] width 11 height 11
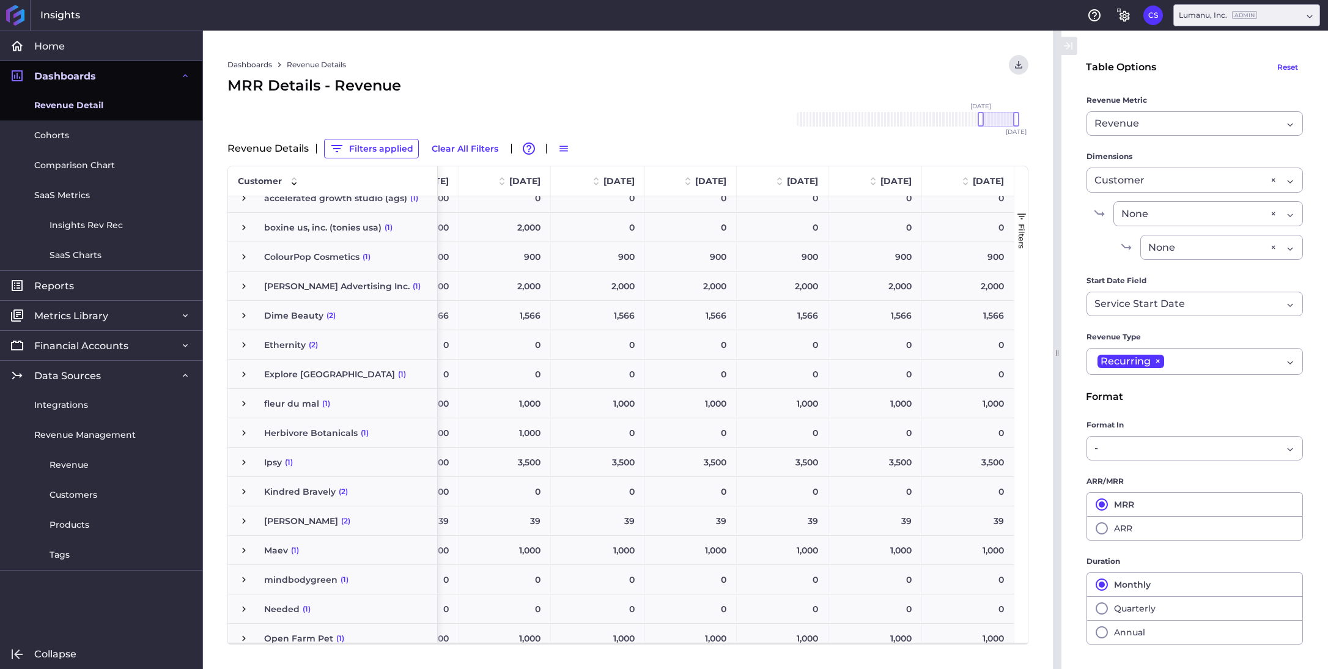
scroll to position [0, 0]
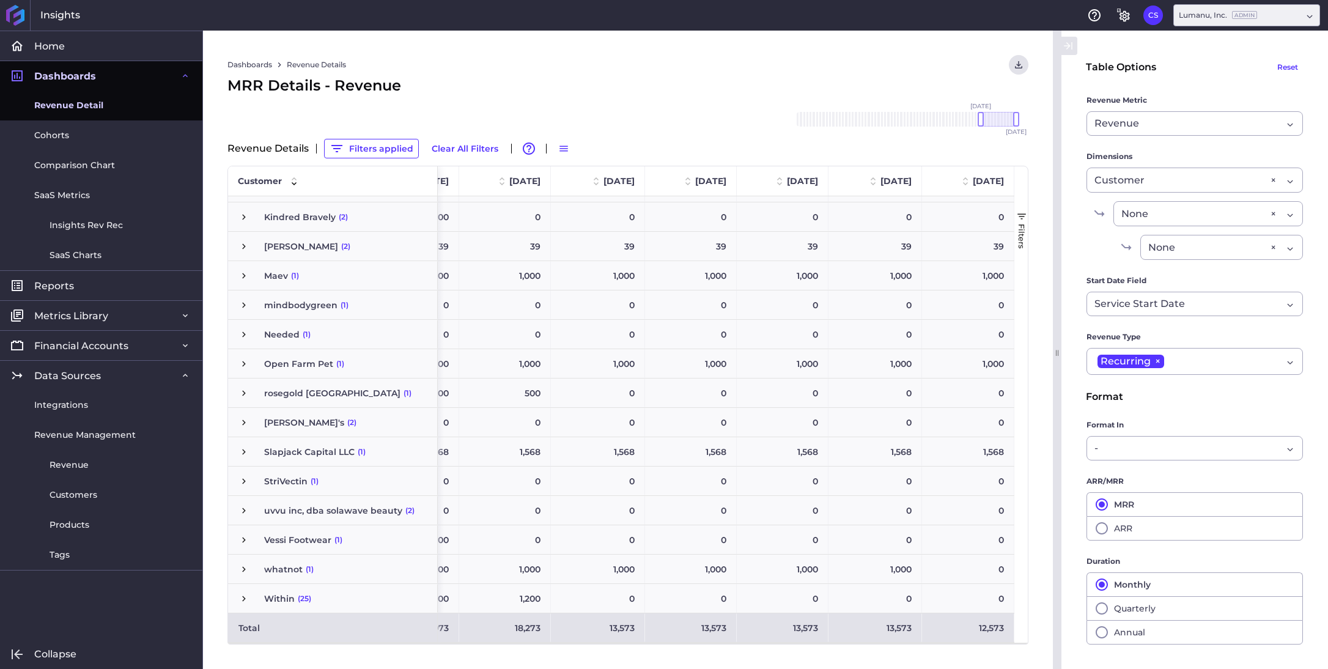
click at [1021, 216] on span "button" at bounding box center [1021, 216] width 11 height 11
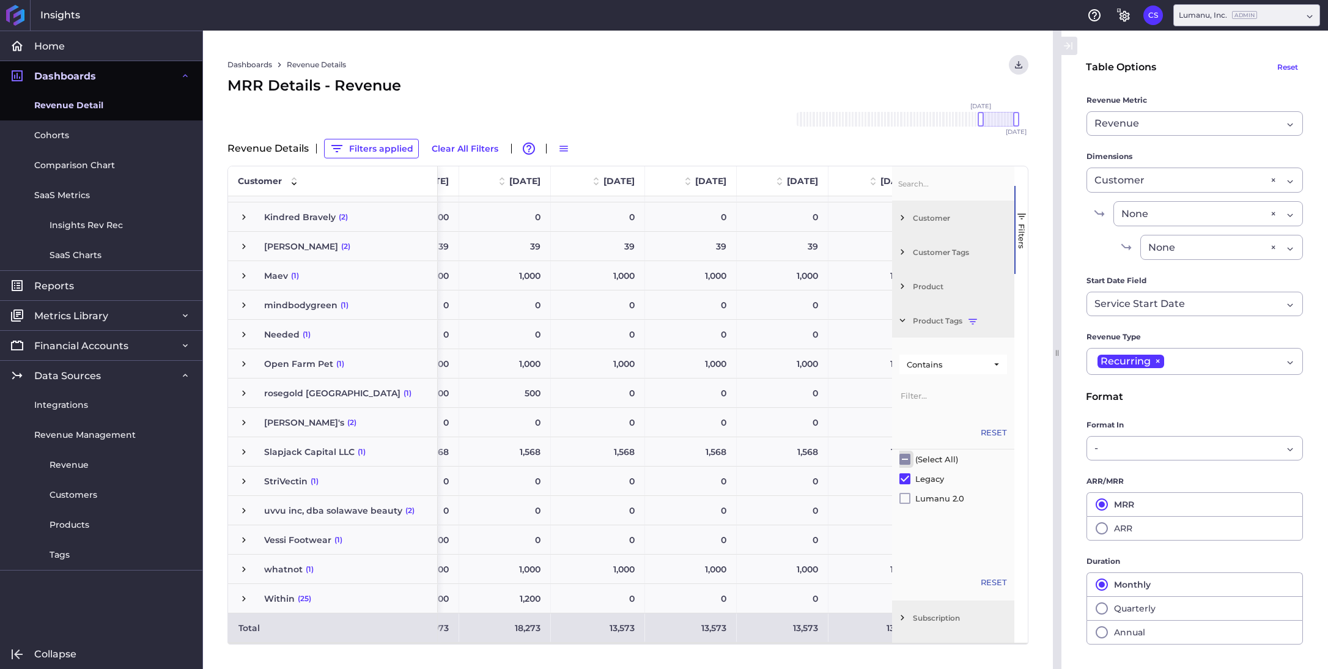
click at [907, 457] on input "Filter List" at bounding box center [904, 459] width 11 height 11
checkbox input "true"
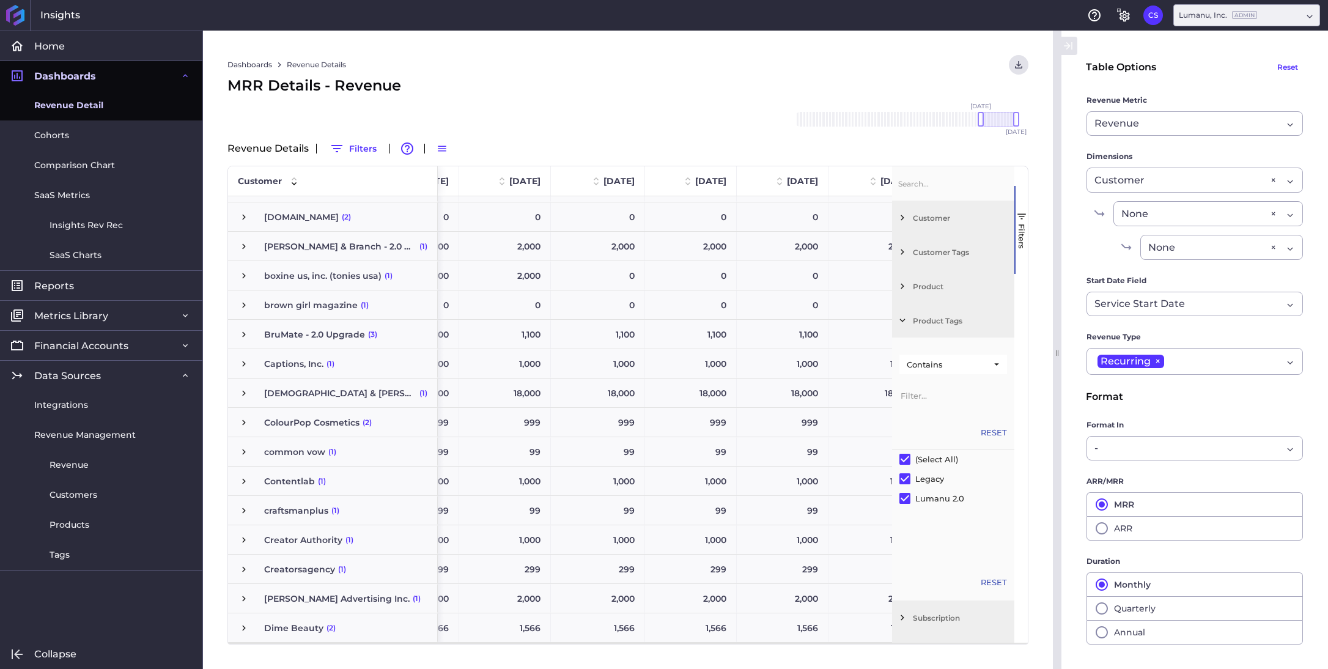
click at [900, 288] on span "Filter List 7 Filters" at bounding box center [902, 286] width 11 height 11
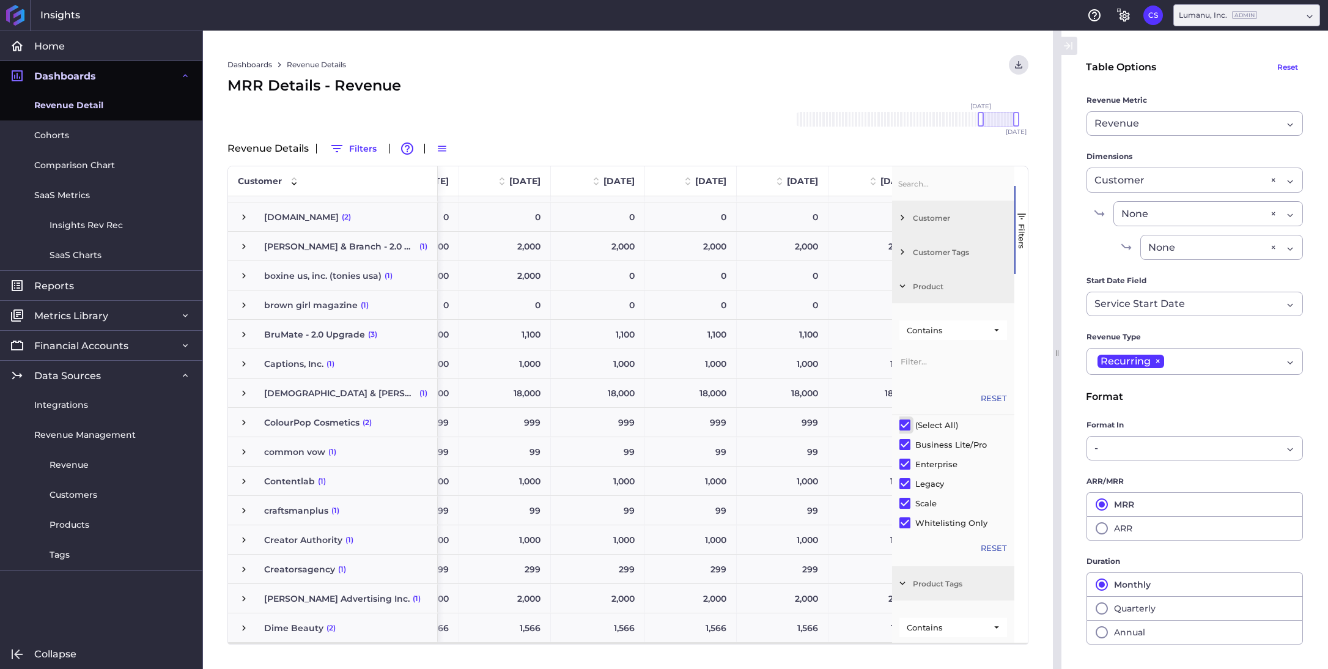
click at [906, 422] on input "Filter List" at bounding box center [904, 424] width 11 height 11
checkbox input "false"
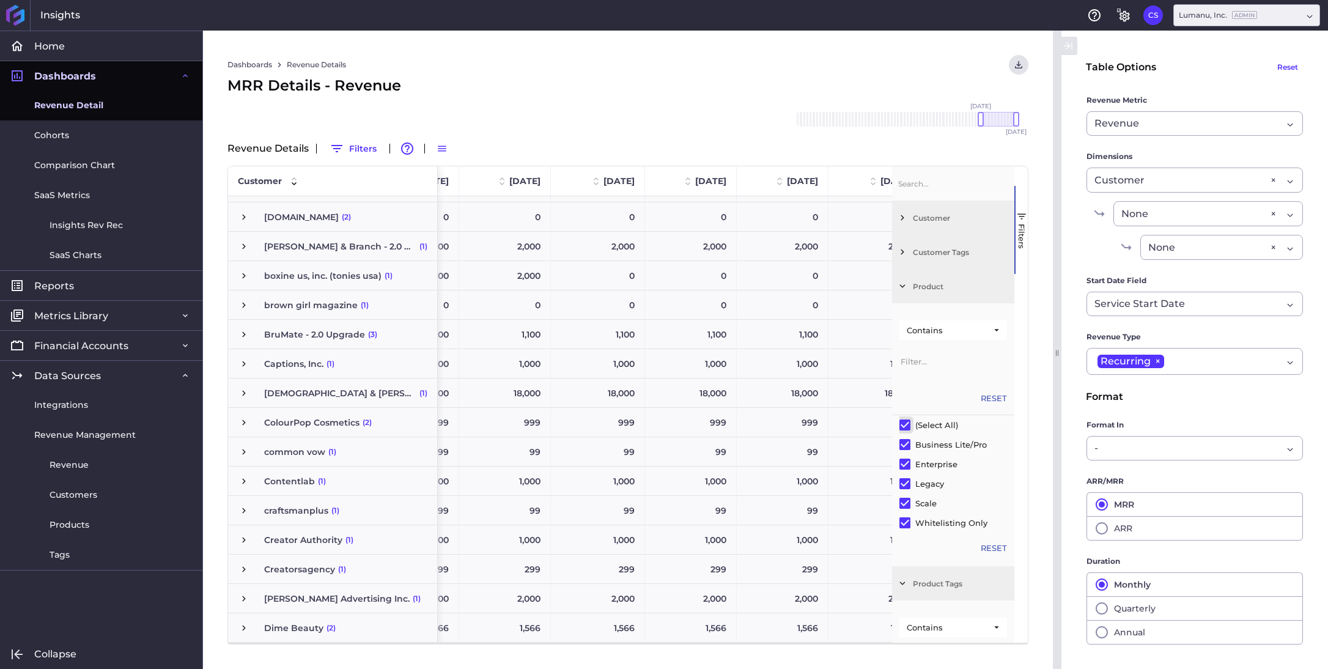
checkbox input "false"
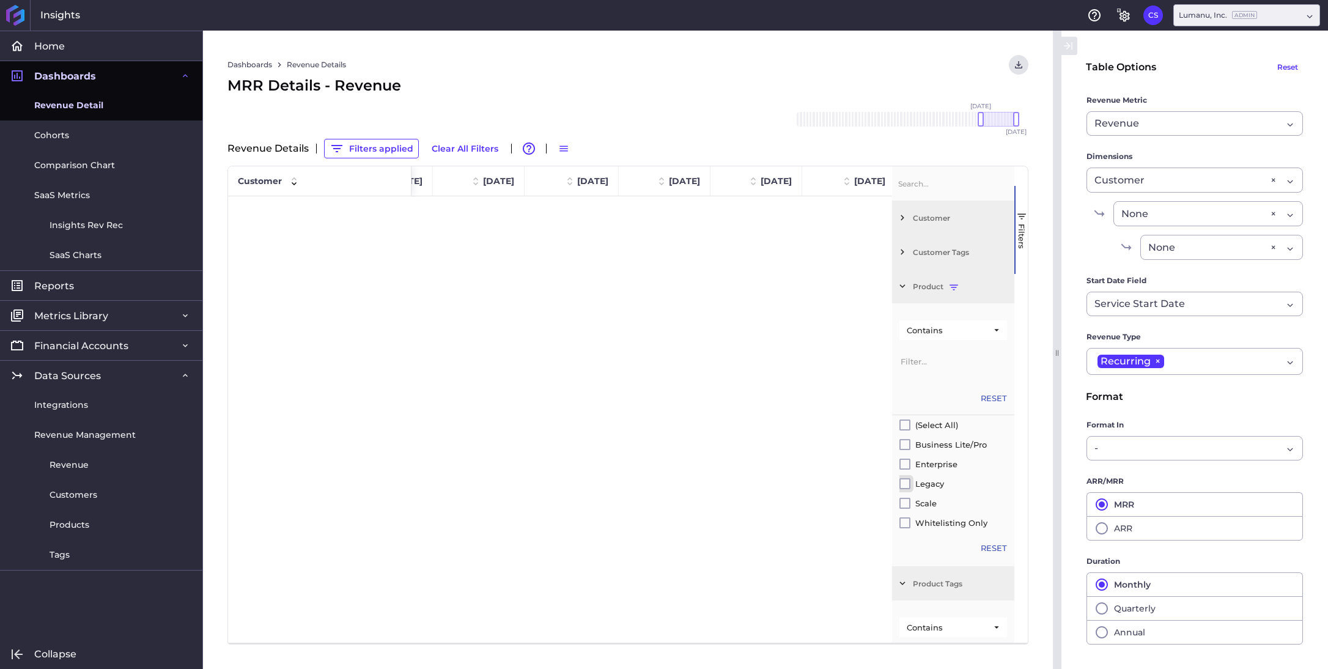
click at [908, 484] on input "Filter List" at bounding box center [904, 483] width 11 height 11
checkbox input "true"
checkbox input "false"
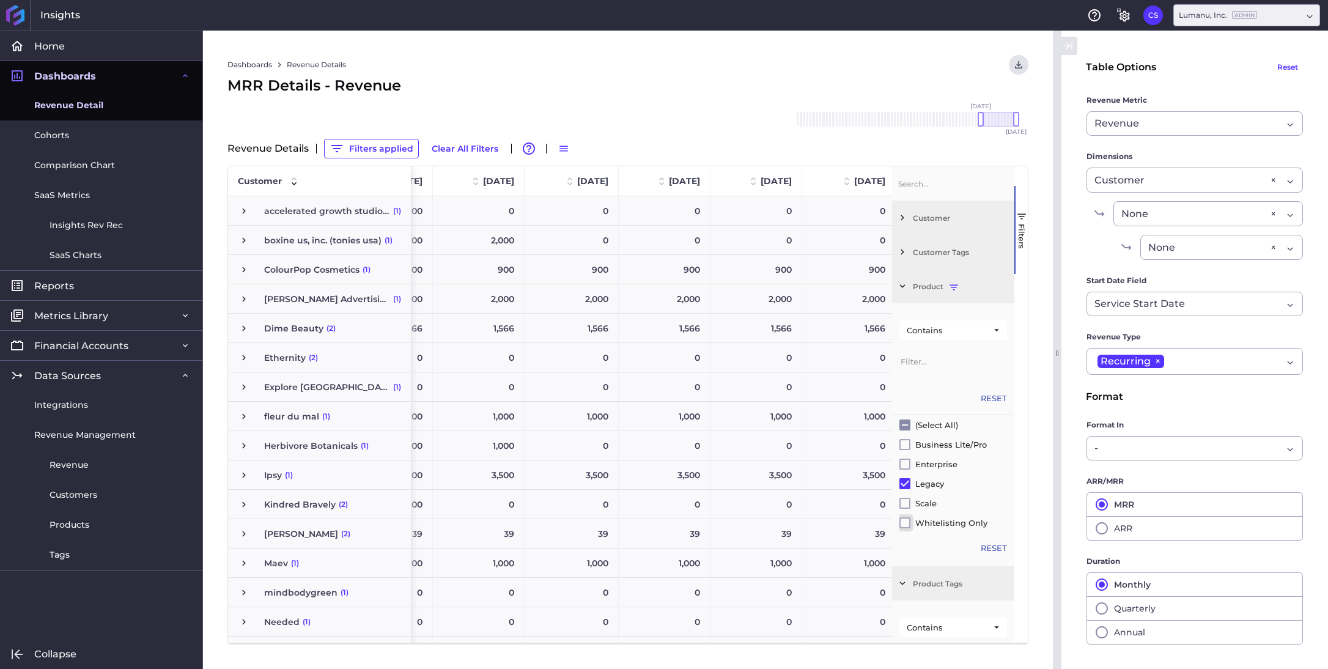
click at [904, 522] on input "Filter List" at bounding box center [904, 522] width 11 height 11
checkbox input "true"
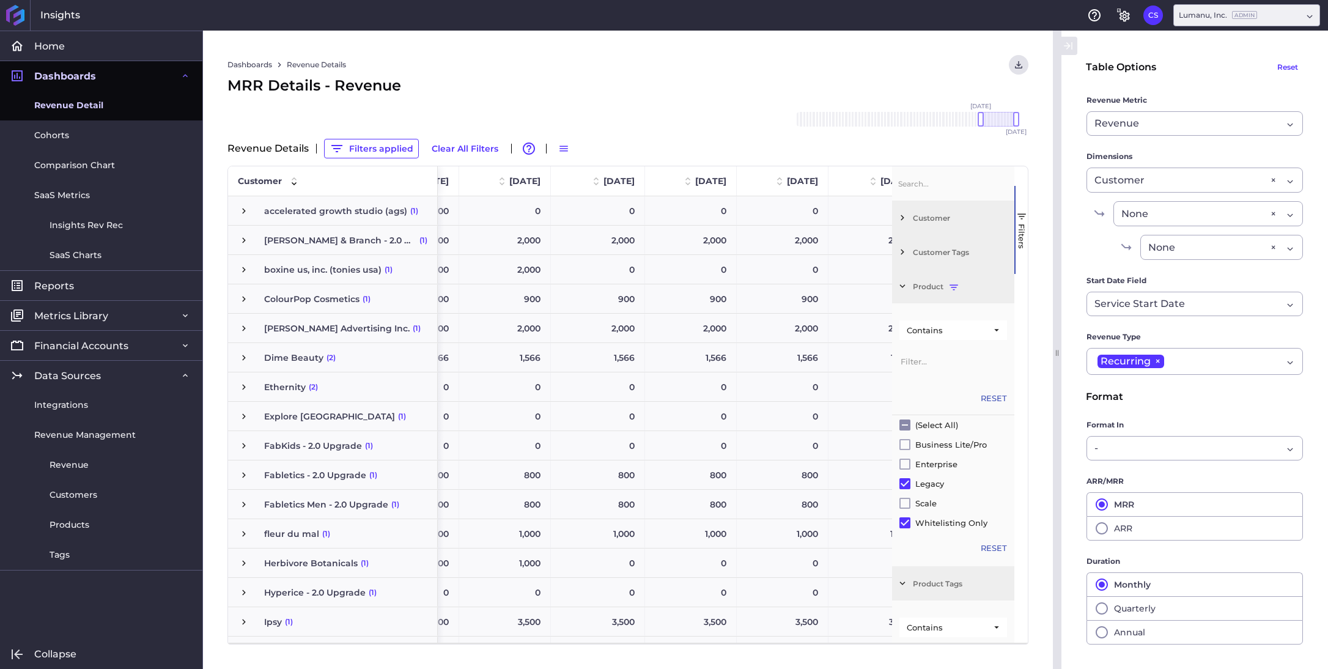
click at [924, 79] on div "MRR Details - Revenue" at bounding box center [627, 86] width 801 height 22
click at [1022, 211] on span "button" at bounding box center [1021, 216] width 11 height 11
